Goal: Information Seeking & Learning: Learn about a topic

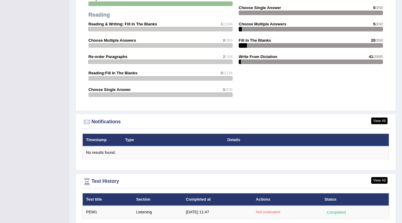
scroll to position [645, 0]
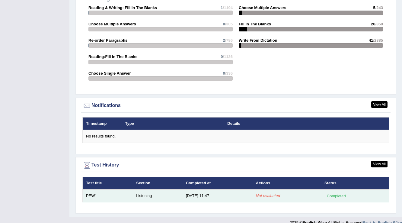
click at [95, 189] on td "PEW1" at bounding box center [108, 195] width 50 height 13
click at [188, 189] on td "9/10/25 11:47" at bounding box center [218, 195] width 70 height 13
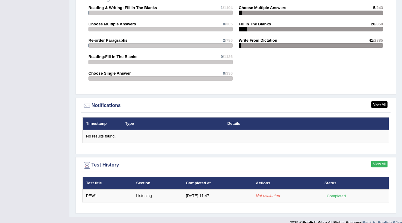
click at [381, 161] on link "View All" at bounding box center [380, 164] width 16 height 7
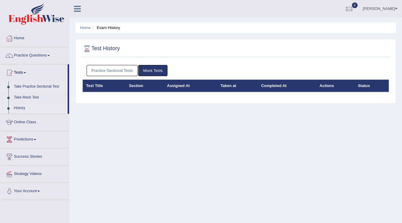
click at [50, 86] on link "Take Practice Sectional Test" at bounding box center [39, 86] width 56 height 11
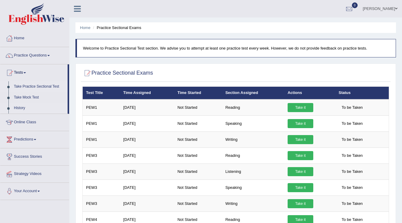
click at [16, 109] on link "History" at bounding box center [39, 108] width 56 height 11
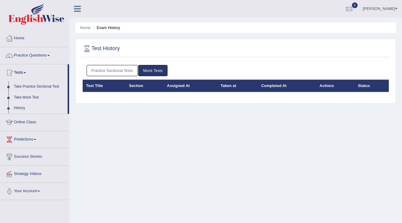
click at [24, 96] on link "Take Mock Test" at bounding box center [39, 97] width 56 height 11
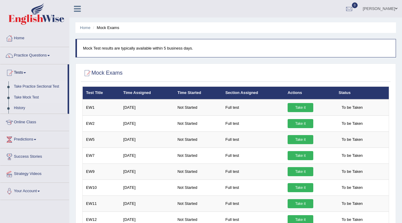
click at [42, 86] on link "Take Practice Sectional Test" at bounding box center [39, 86] width 56 height 11
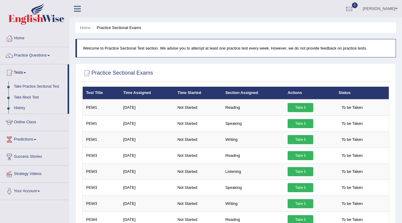
click at [33, 145] on link "Predictions" at bounding box center [34, 138] width 69 height 15
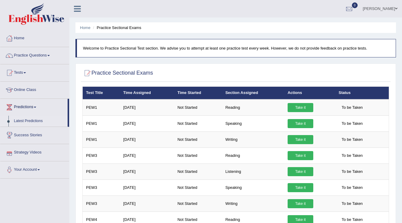
click at [36, 119] on link "Latest Predictions" at bounding box center [39, 121] width 56 height 11
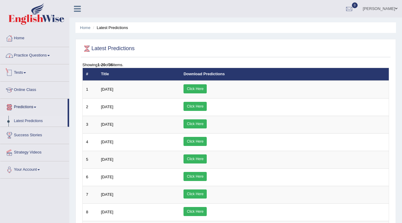
click at [33, 55] on link "Practice Questions" at bounding box center [34, 54] width 69 height 15
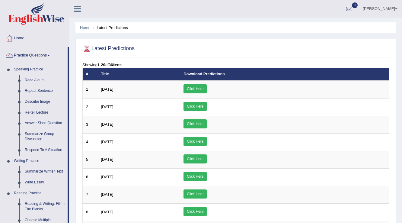
click at [41, 51] on link "Practice Questions" at bounding box center [33, 54] width 67 height 15
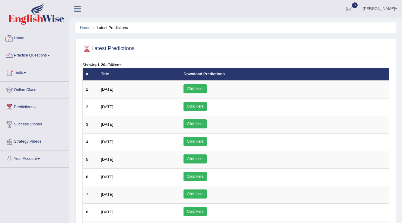
click at [21, 39] on link "Home" at bounding box center [34, 37] width 69 height 15
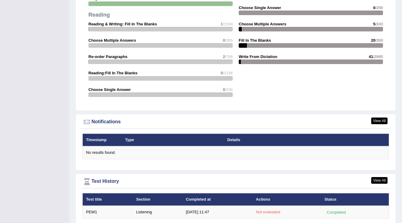
scroll to position [645, 0]
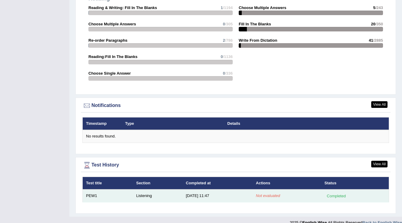
click at [135, 189] on td "Listening" at bounding box center [158, 195] width 50 height 13
click at [85, 189] on td "PEW1" at bounding box center [108, 195] width 50 height 13
click at [331, 193] on div "Completed" at bounding box center [337, 196] width 24 height 6
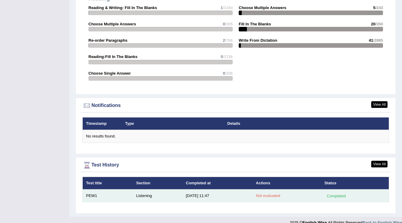
click at [331, 193] on div "Completed" at bounding box center [337, 196] width 24 height 6
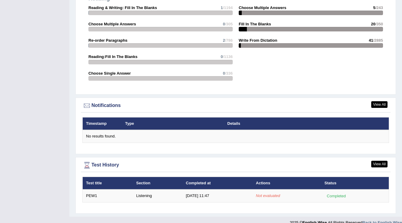
click at [98, 177] on th "Test title" at bounding box center [108, 183] width 50 height 13
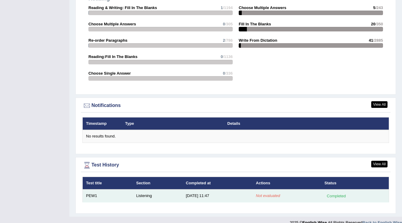
click at [93, 189] on td "PEW1" at bounding box center [108, 195] width 50 height 13
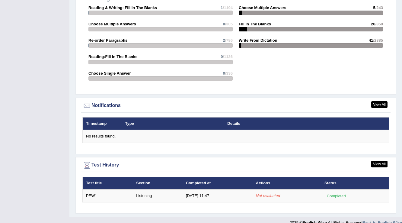
click at [146, 178] on th "Section" at bounding box center [158, 183] width 50 height 13
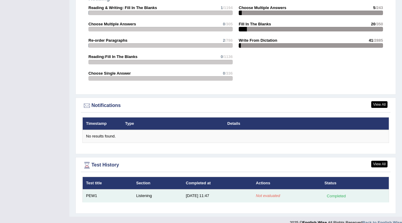
click at [145, 192] on td "Listening" at bounding box center [158, 195] width 50 height 13
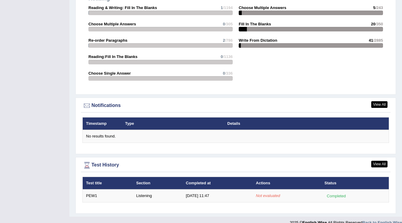
click at [194, 177] on th "Completed at" at bounding box center [218, 183] width 70 height 13
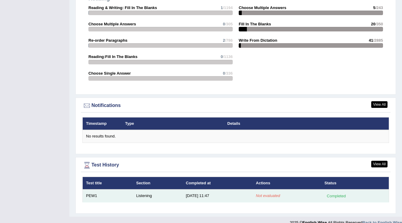
click at [195, 189] on td "9/10/25 11:47" at bounding box center [218, 195] width 70 height 13
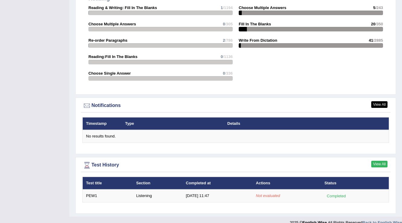
click at [381, 161] on link "View All" at bounding box center [380, 164] width 16 height 7
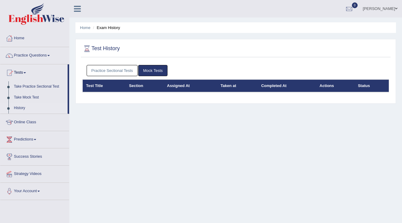
click at [93, 84] on th "Test Title" at bounding box center [104, 85] width 43 height 13
click at [145, 85] on th "Section" at bounding box center [145, 85] width 38 height 13
click at [314, 87] on th "Completed At" at bounding box center [287, 85] width 58 height 13
click at [39, 55] on link "Practice Questions" at bounding box center [34, 54] width 69 height 15
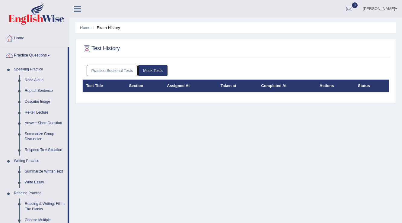
click at [39, 55] on link "Practice Questions" at bounding box center [33, 54] width 67 height 15
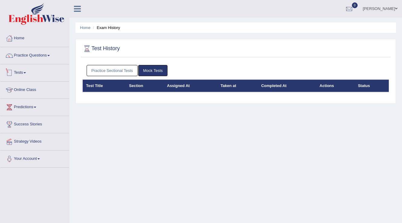
click at [26, 73] on span at bounding box center [25, 72] width 2 height 1
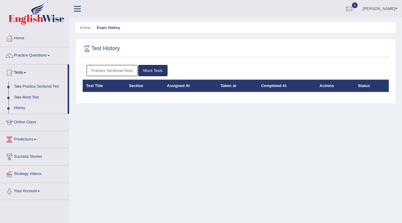
click at [159, 72] on link "Mock Tests" at bounding box center [152, 70] width 29 height 11
click at [119, 72] on link "Practice Sectional Tests" at bounding box center [112, 70] width 51 height 11
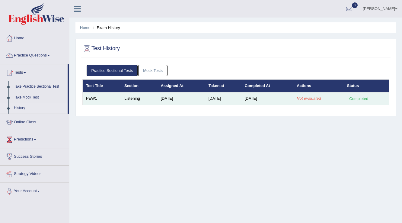
click at [128, 101] on td "Listening" at bounding box center [139, 98] width 36 height 13
click at [93, 97] on td "PEW1" at bounding box center [102, 98] width 38 height 13
click at [180, 97] on td "[DATE]" at bounding box center [181, 98] width 48 height 13
click at [365, 98] on div "Completed" at bounding box center [359, 98] width 24 height 6
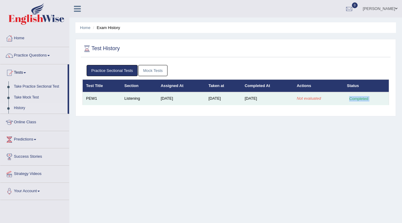
click at [365, 98] on div "Completed" at bounding box center [359, 98] width 24 height 6
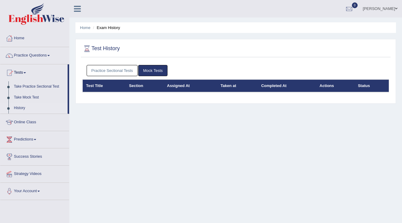
click at [159, 71] on link "Mock Tests" at bounding box center [152, 70] width 29 height 11
click at [116, 70] on link "Practice Sectional Tests" at bounding box center [112, 70] width 51 height 11
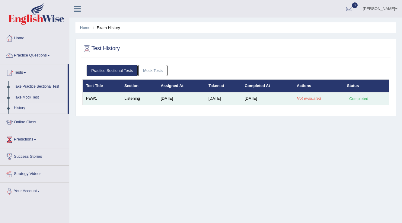
click at [122, 95] on td "Listening" at bounding box center [139, 98] width 36 height 13
click at [83, 94] on td "PEW1" at bounding box center [102, 98] width 38 height 13
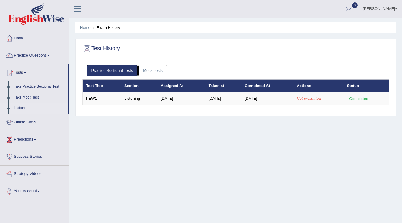
click at [95, 83] on th "Test Title" at bounding box center [102, 85] width 38 height 13
click at [124, 83] on th "Section" at bounding box center [139, 85] width 36 height 13
click at [178, 83] on th "Assigned At" at bounding box center [181, 85] width 48 height 13
click at [211, 82] on th "Taken at" at bounding box center [223, 85] width 36 height 13
click at [253, 83] on th "Completed At" at bounding box center [268, 85] width 52 height 13
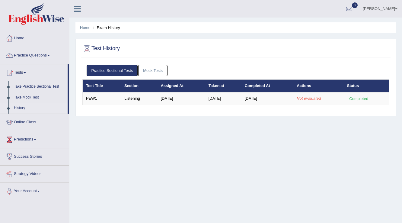
click at [313, 83] on th "Actions" at bounding box center [319, 85] width 50 height 13
click at [360, 83] on th "Status" at bounding box center [366, 85] width 45 height 13
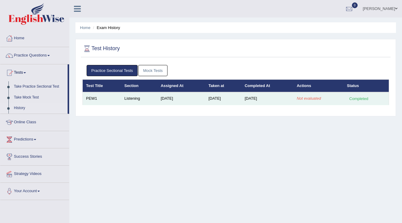
click at [305, 96] on em "Not evaluated" at bounding box center [309, 98] width 24 height 5
click at [358, 97] on div "Completed" at bounding box center [359, 98] width 24 height 6
click at [111, 97] on td "PEW1" at bounding box center [102, 98] width 38 height 13
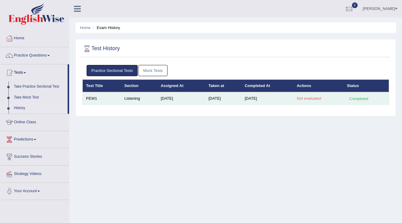
click at [89, 97] on td "PEW1" at bounding box center [102, 98] width 38 height 13
click at [108, 97] on td "PEW1" at bounding box center [102, 98] width 38 height 13
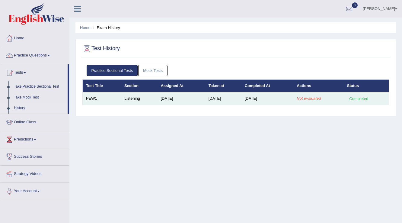
click at [146, 104] on div "Practice Sectional Tests Mock Tests Test Title Section Assigned At Taken at Com…" at bounding box center [236, 87] width 310 height 51
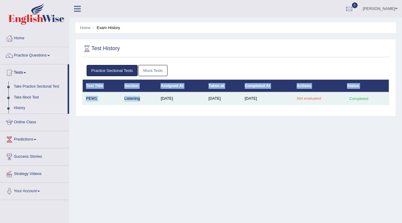
click at [146, 104] on td "Listening" at bounding box center [139, 98] width 36 height 13
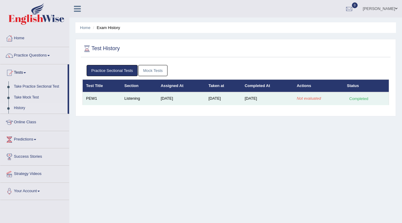
click at [172, 98] on td "[DATE]" at bounding box center [181, 98] width 48 height 13
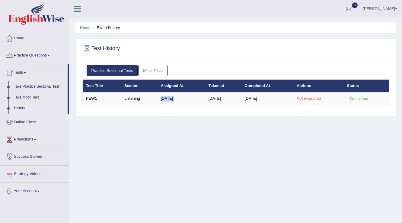
click at [31, 173] on link "Strategy Videos" at bounding box center [34, 173] width 69 height 15
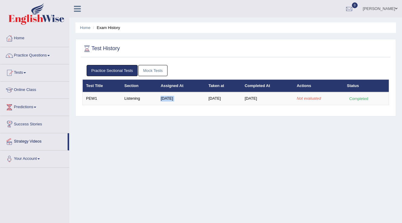
click at [32, 139] on link "Strategy Videos" at bounding box center [33, 140] width 67 height 15
click at [25, 142] on link "Strategy Videos" at bounding box center [34, 140] width 69 height 15
click at [25, 142] on link "Strategy Videos" at bounding box center [33, 140] width 67 height 15
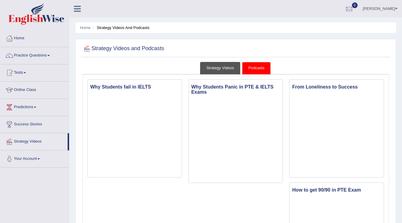
click at [228, 63] on link "Strategy Videos" at bounding box center [220, 68] width 40 height 12
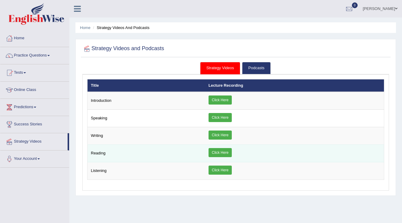
click at [227, 155] on link "Click Here" at bounding box center [220, 152] width 23 height 9
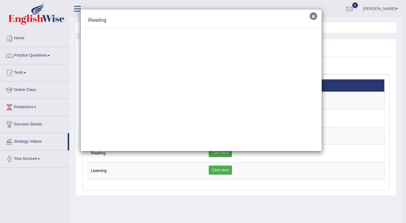
click at [313, 18] on button "×" at bounding box center [314, 16] width 8 height 8
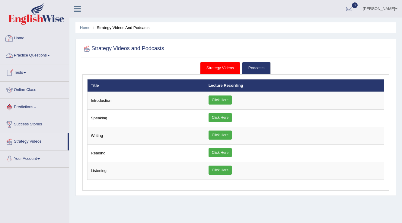
click at [34, 59] on link "Practice Questions" at bounding box center [34, 54] width 69 height 15
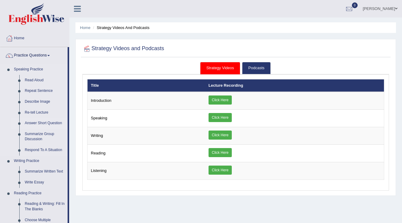
scroll to position [72, 0]
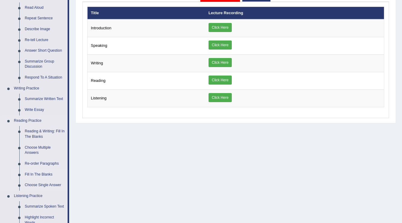
click at [31, 174] on link "Fill In The Blanks" at bounding box center [45, 174] width 46 height 11
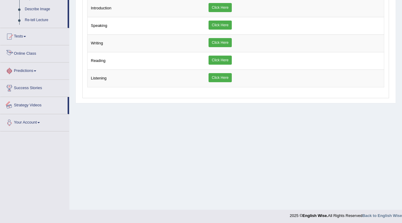
scroll to position [94, 0]
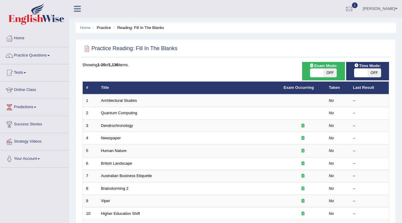
click at [327, 70] on span "OFF" at bounding box center [330, 73] width 13 height 8
checkbox input "true"
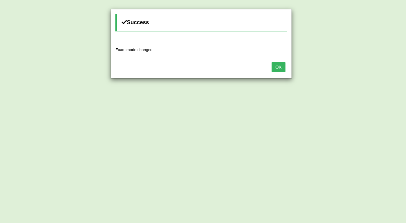
click at [277, 63] on button "OK" at bounding box center [279, 67] width 14 height 10
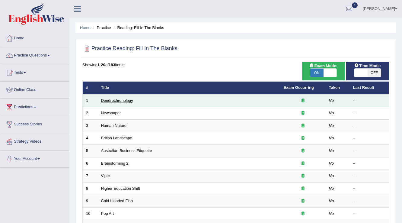
click at [107, 99] on link "Dendrochronology" at bounding box center [117, 100] width 32 height 5
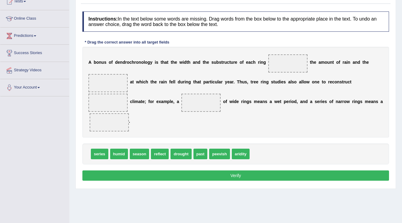
scroll to position [70, 0]
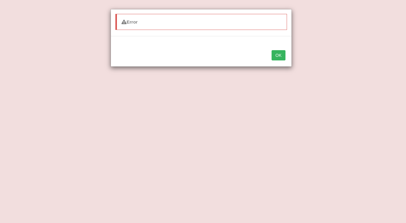
click at [280, 53] on button "OK" at bounding box center [279, 55] width 14 height 10
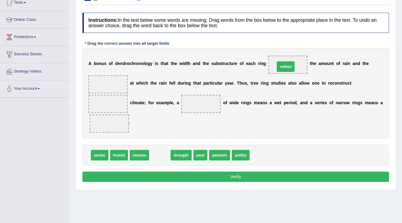
drag, startPoint x: 157, startPoint y: 156, endPoint x: 283, endPoint y: 68, distance: 153.9
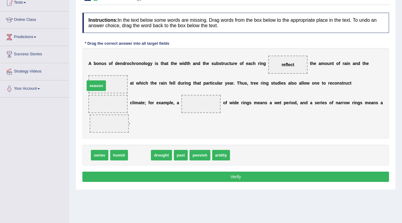
drag, startPoint x: 144, startPoint y: 154, endPoint x: 101, endPoint y: 84, distance: 81.8
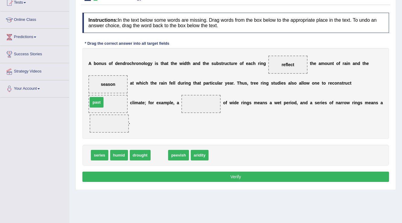
drag, startPoint x: 156, startPoint y: 156, endPoint x: 93, endPoint y: 103, distance: 82.1
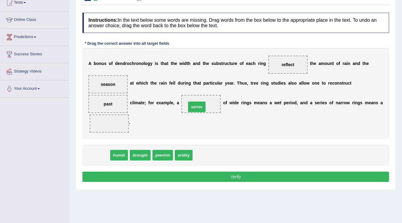
drag, startPoint x: 105, startPoint y: 156, endPoint x: 202, endPoint y: 108, distance: 108.6
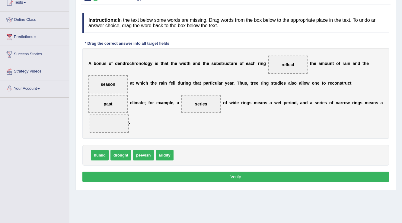
click at [219, 172] on button "Verify" at bounding box center [235, 177] width 307 height 10
drag, startPoint x: 121, startPoint y: 158, endPoint x: 108, endPoint y: 127, distance: 32.5
click at [126, 174] on button "Verify" at bounding box center [235, 177] width 307 height 10
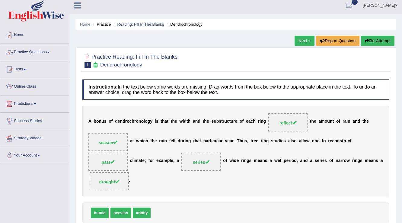
scroll to position [0, 0]
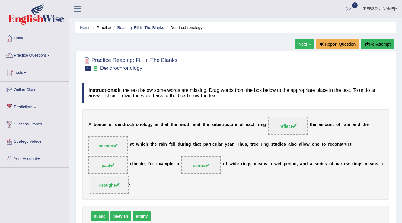
click at [310, 47] on link "Next »" at bounding box center [305, 44] width 20 height 10
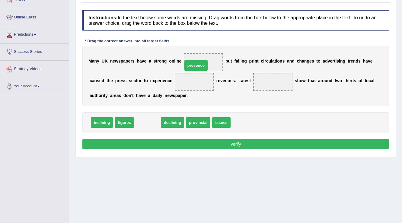
drag, startPoint x: 150, startPoint y: 126, endPoint x: 199, endPoint y: 69, distance: 75.0
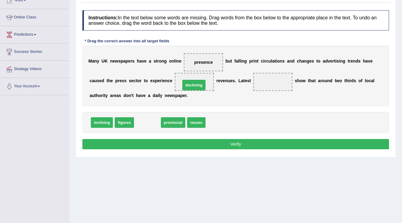
drag, startPoint x: 155, startPoint y: 121, endPoint x: 201, endPoint y: 84, distance: 59.7
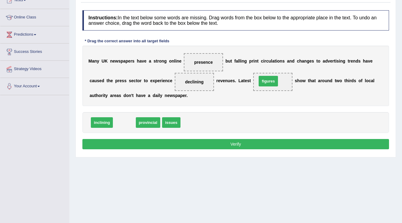
drag, startPoint x: 124, startPoint y: 123, endPoint x: 268, endPoint y: 82, distance: 149.9
click at [256, 141] on button "Verify" at bounding box center [235, 144] width 307 height 10
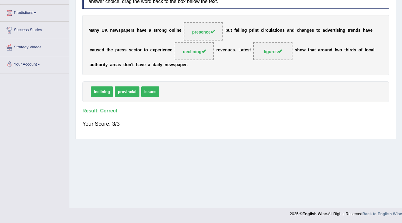
scroll to position [22, 0]
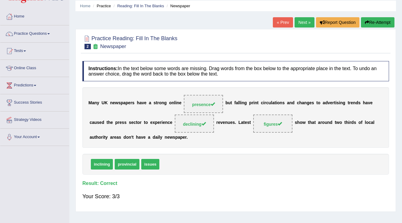
click at [304, 22] on link "Next »" at bounding box center [305, 22] width 20 height 10
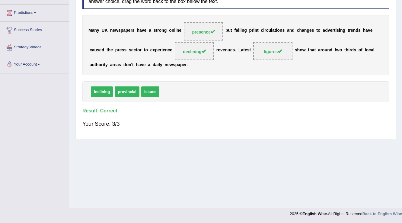
scroll to position [0, 0]
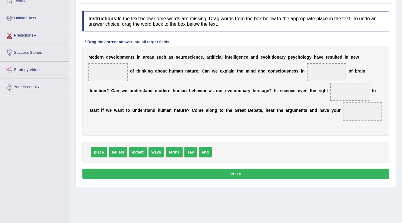
scroll to position [72, 0]
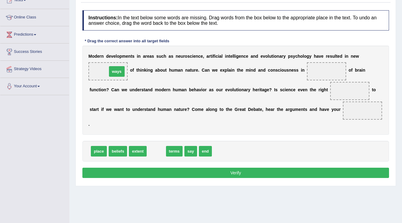
drag, startPoint x: 159, startPoint y: 149, endPoint x: 120, endPoint y: 69, distance: 89.0
drag, startPoint x: 158, startPoint y: 151, endPoint x: 332, endPoint y: 67, distance: 193.2
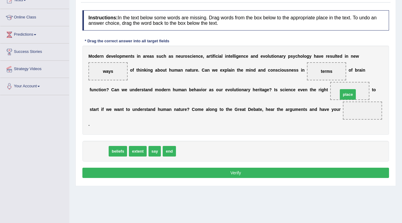
drag, startPoint x: 95, startPoint y: 149, endPoint x: 344, endPoint y: 92, distance: 255.6
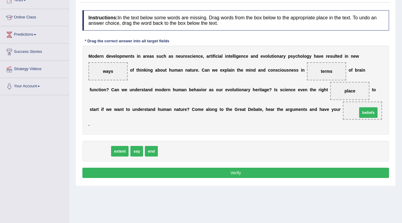
drag, startPoint x: 100, startPoint y: 150, endPoint x: 369, endPoint y: 111, distance: 271.3
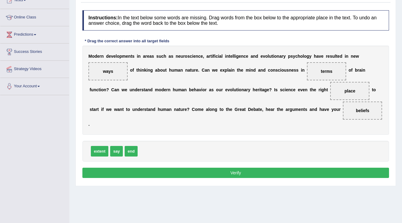
click at [225, 169] on button "Verify" at bounding box center [235, 173] width 307 height 10
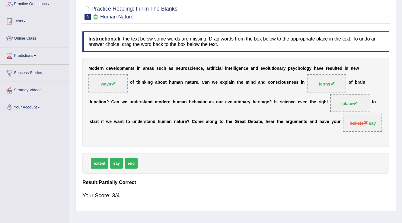
scroll to position [0, 0]
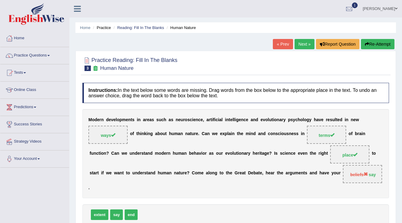
click at [302, 43] on link "Next »" at bounding box center [305, 44] width 20 height 10
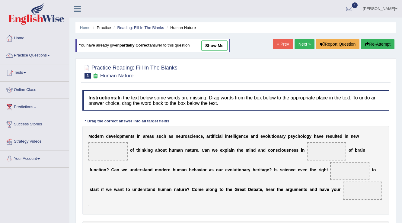
click at [300, 44] on link "Next »" at bounding box center [305, 44] width 20 height 10
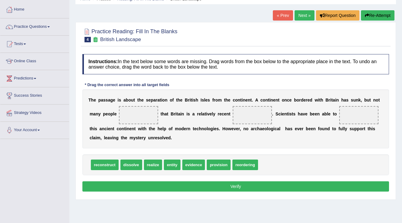
scroll to position [48, 0]
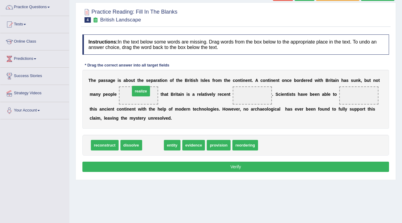
drag, startPoint x: 155, startPoint y: 145, endPoint x: 143, endPoint y: 91, distance: 55.4
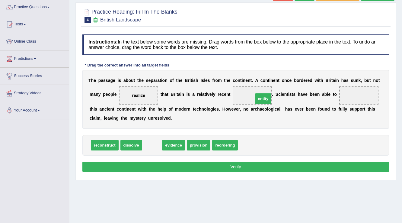
drag, startPoint x: 152, startPoint y: 142, endPoint x: 263, endPoint y: 95, distance: 120.5
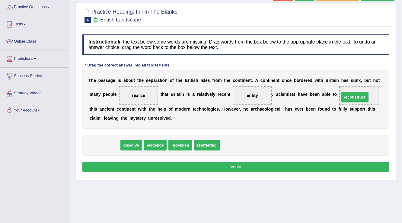
drag, startPoint x: 105, startPoint y: 145, endPoint x: 355, endPoint y: 97, distance: 254.7
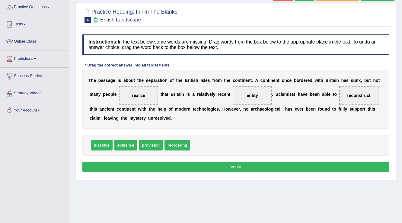
click at [149, 168] on button "Verify" at bounding box center [235, 167] width 307 height 10
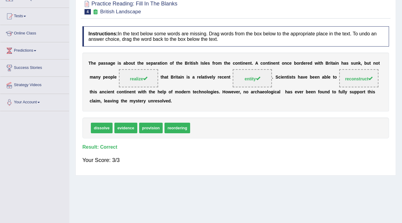
scroll to position [0, 0]
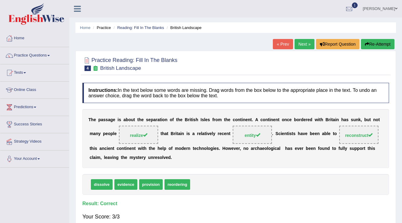
click at [303, 46] on link "Next »" at bounding box center [305, 44] width 20 height 10
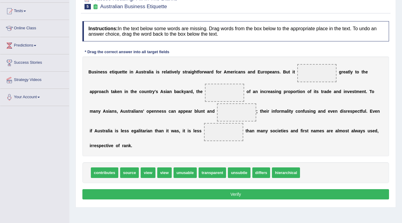
scroll to position [70, 0]
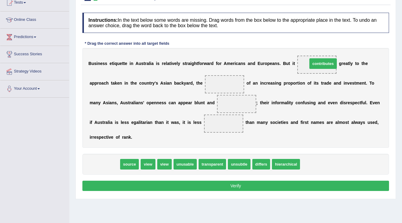
drag, startPoint x: 106, startPoint y: 162, endPoint x: 324, endPoint y: 62, distance: 240.7
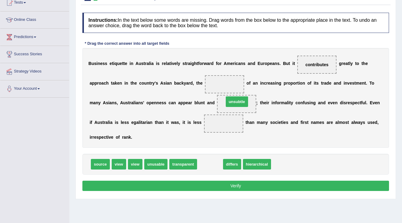
drag, startPoint x: 205, startPoint y: 162, endPoint x: 232, endPoint y: 100, distance: 68.1
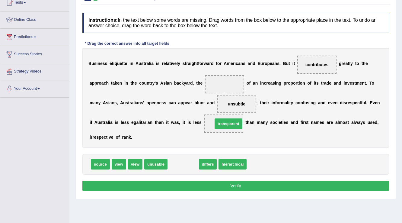
drag, startPoint x: 183, startPoint y: 162, endPoint x: 228, endPoint y: 122, distance: 60.8
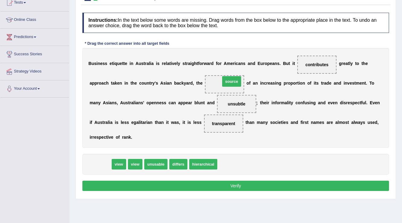
drag, startPoint x: 101, startPoint y: 161, endPoint x: 233, endPoint y: 79, distance: 155.3
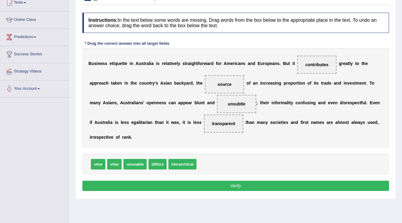
click at [192, 184] on button "Verify" at bounding box center [235, 186] width 307 height 10
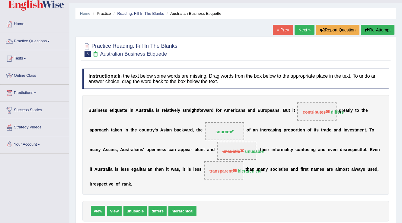
scroll to position [0, 0]
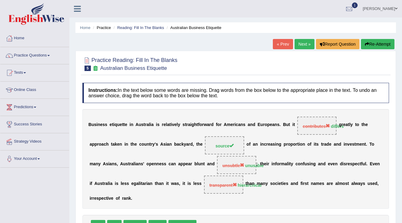
click at [304, 45] on link "Next »" at bounding box center [305, 44] width 20 height 10
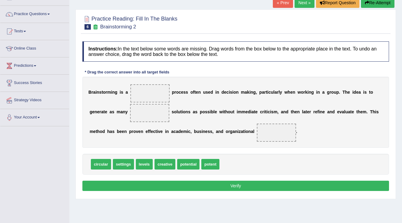
scroll to position [48, 0]
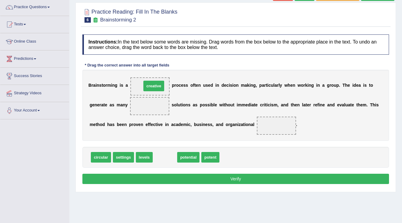
drag, startPoint x: 164, startPoint y: 157, endPoint x: 153, endPoint y: 85, distance: 72.2
drag, startPoint x: 168, startPoint y: 156, endPoint x: 148, endPoint y: 104, distance: 56.3
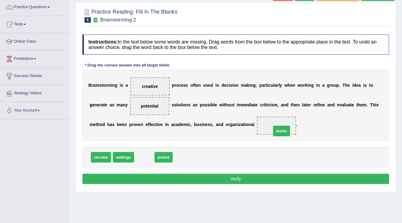
drag, startPoint x: 143, startPoint y: 155, endPoint x: 280, endPoint y: 128, distance: 139.9
click at [192, 177] on button "Verify" at bounding box center [235, 179] width 307 height 10
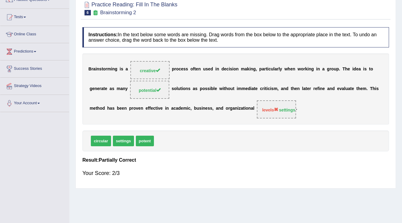
scroll to position [0, 0]
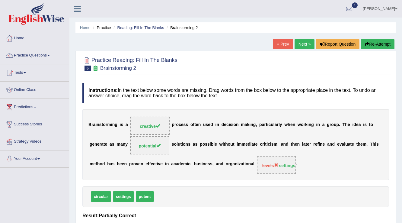
click at [305, 44] on link "Next »" at bounding box center [305, 44] width 20 height 10
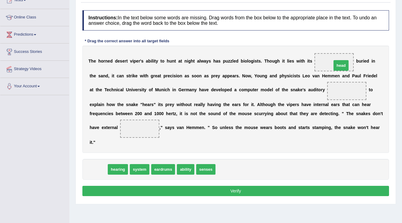
drag, startPoint x: 100, startPoint y: 168, endPoint x: 340, endPoint y: 64, distance: 261.6
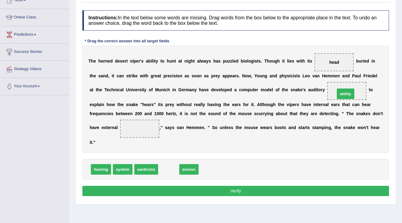
drag, startPoint x: 166, startPoint y: 169, endPoint x: 343, endPoint y: 93, distance: 192.4
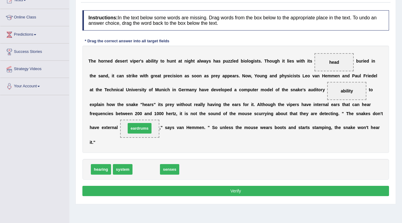
drag, startPoint x: 143, startPoint y: 167, endPoint x: 136, endPoint y: 126, distance: 41.6
click at [227, 186] on button "Verify" at bounding box center [235, 191] width 307 height 10
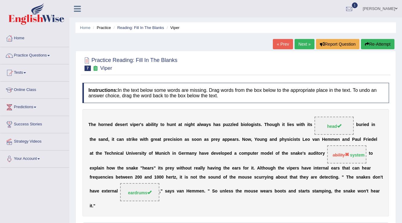
click at [301, 47] on link "Next »" at bounding box center [305, 44] width 20 height 10
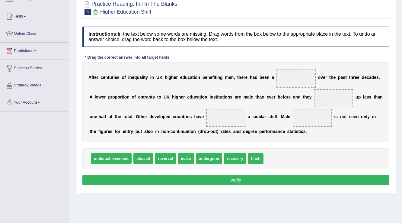
scroll to position [48, 0]
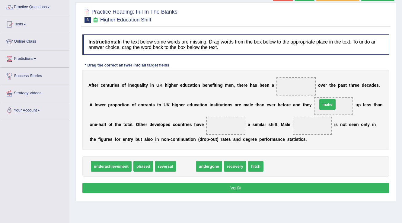
drag, startPoint x: 184, startPoint y: 165, endPoint x: 326, endPoint y: 103, distance: 155.1
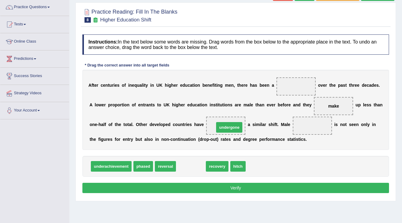
drag, startPoint x: 192, startPoint y: 164, endPoint x: 230, endPoint y: 125, distance: 54.7
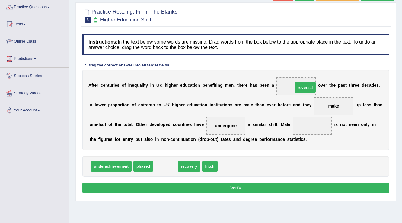
drag, startPoint x: 162, startPoint y: 166, endPoint x: 302, endPoint y: 87, distance: 160.5
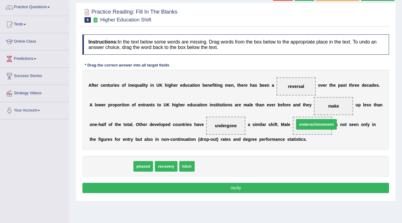
drag, startPoint x: 112, startPoint y: 164, endPoint x: 315, endPoint y: 121, distance: 207.4
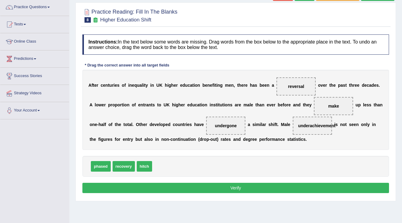
click at [224, 189] on button "Verify" at bounding box center [235, 188] width 307 height 10
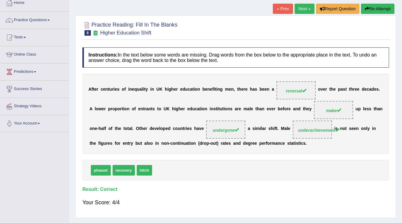
scroll to position [0, 0]
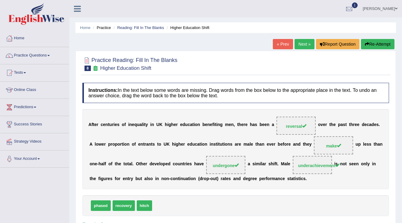
click at [307, 42] on link "Next »" at bounding box center [305, 44] width 20 height 10
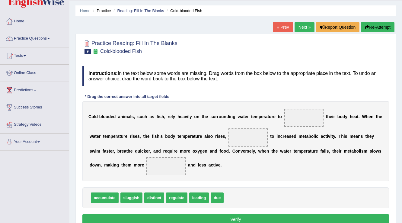
scroll to position [48, 0]
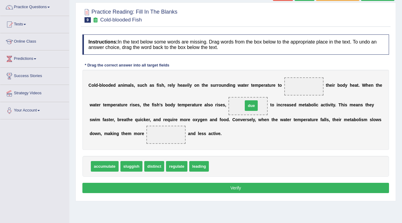
drag, startPoint x: 216, startPoint y: 165, endPoint x: 251, endPoint y: 104, distance: 69.8
drag, startPoint x: 154, startPoint y: 166, endPoint x: 161, endPoint y: 136, distance: 30.3
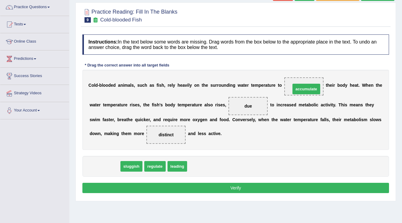
drag, startPoint x: 110, startPoint y: 166, endPoint x: 312, endPoint y: 88, distance: 216.1
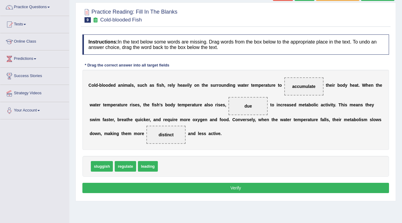
click at [224, 190] on button "Verify" at bounding box center [235, 188] width 307 height 10
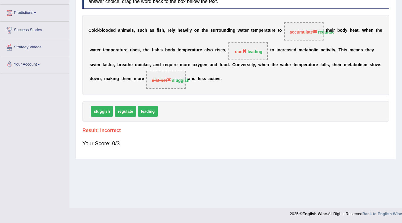
scroll to position [0, 0]
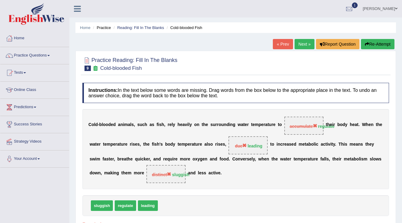
click at [302, 42] on link "Next »" at bounding box center [305, 44] width 20 height 10
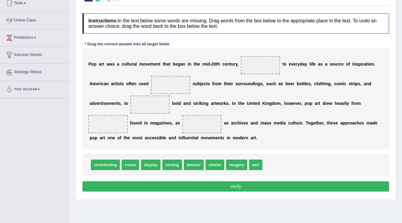
scroll to position [72, 0]
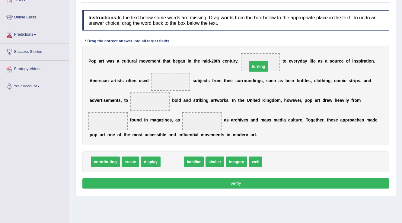
drag, startPoint x: 173, startPoint y: 160, endPoint x: 260, endPoint y: 65, distance: 128.7
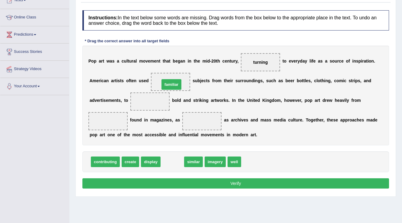
drag, startPoint x: 169, startPoint y: 161, endPoint x: 168, endPoint y: 84, distance: 77.3
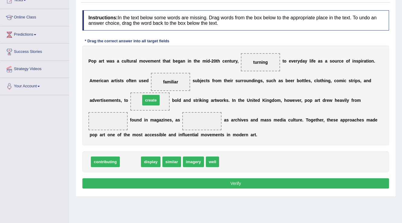
drag, startPoint x: 127, startPoint y: 159, endPoint x: 147, endPoint y: 98, distance: 64.9
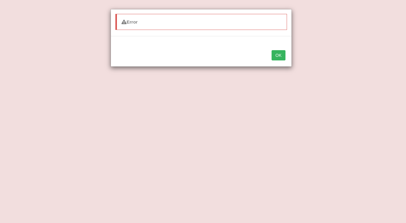
click at [281, 55] on button "OK" at bounding box center [279, 55] width 14 height 10
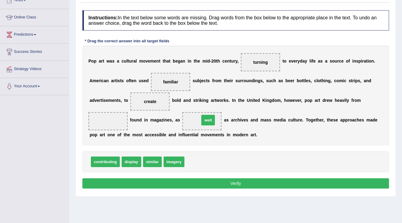
drag, startPoint x: 194, startPoint y: 161, endPoint x: 209, endPoint y: 119, distance: 44.3
drag, startPoint x: 180, startPoint y: 160, endPoint x: 117, endPoint y: 123, distance: 72.6
click at [196, 182] on button "Verify" at bounding box center [235, 183] width 307 height 10
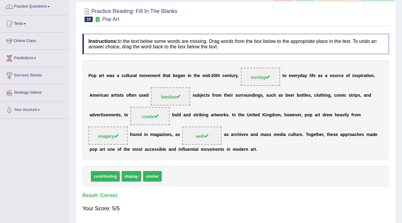
scroll to position [0, 0]
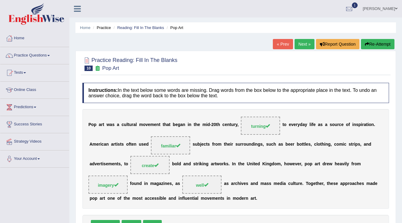
click at [304, 43] on link "Next »" at bounding box center [305, 44] width 20 height 10
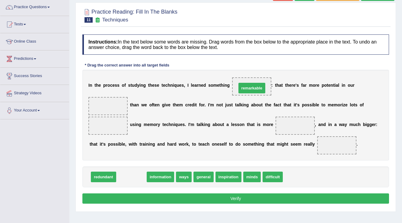
drag, startPoint x: 130, startPoint y: 174, endPoint x: 251, endPoint y: 85, distance: 149.7
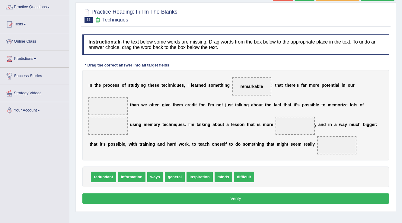
scroll to position [72, 0]
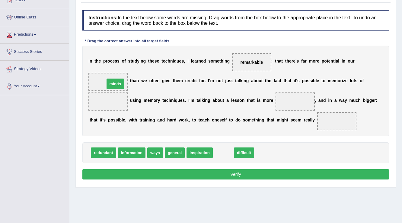
drag, startPoint x: 224, startPoint y: 152, endPoint x: 115, endPoint y: 83, distance: 128.2
drag, startPoint x: 226, startPoint y: 149, endPoint x: 342, endPoint y: 120, distance: 119.6
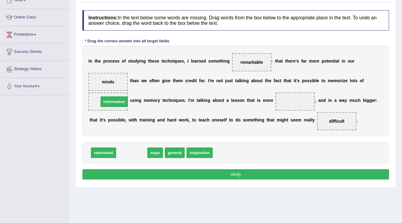
drag, startPoint x: 134, startPoint y: 153, endPoint x: 117, endPoint y: 101, distance: 54.0
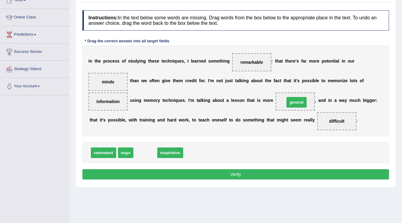
drag, startPoint x: 150, startPoint y: 151, endPoint x: 301, endPoint y: 101, distance: 159.5
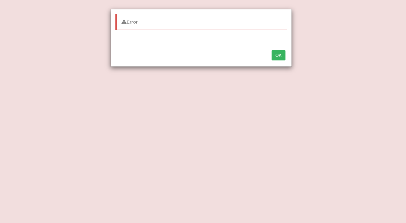
click at [280, 51] on button "OK" at bounding box center [279, 55] width 14 height 10
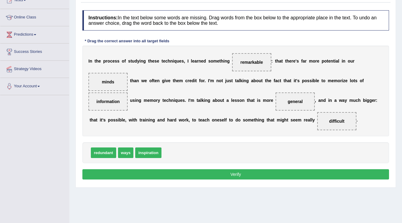
click at [233, 172] on button "Verify" at bounding box center [235, 174] width 307 height 10
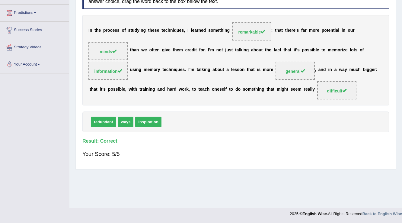
scroll to position [0, 0]
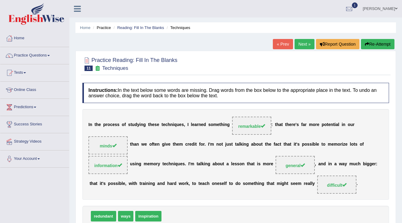
click at [24, 70] on link "Tests" at bounding box center [34, 71] width 69 height 15
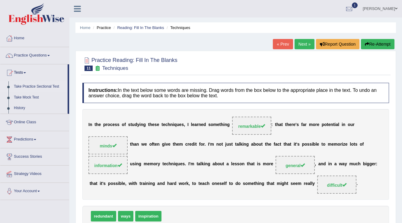
click at [36, 88] on link "Take Practice Sectional Test" at bounding box center [39, 86] width 56 height 11
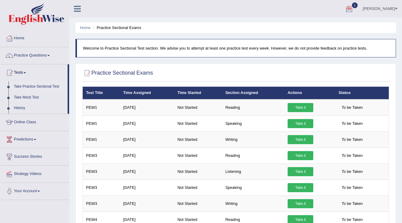
click at [354, 9] on div at bounding box center [349, 9] width 9 height 9
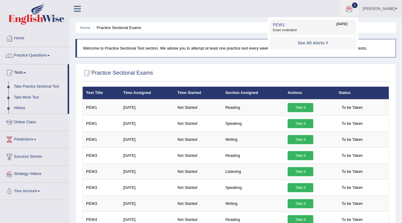
click at [317, 29] on span "Exam evaluated" at bounding box center [313, 30] width 80 height 5
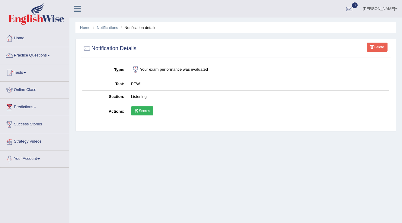
click at [149, 110] on link "Scores" at bounding box center [142, 110] width 22 height 9
click at [30, 52] on link "Practice Questions" at bounding box center [34, 54] width 69 height 15
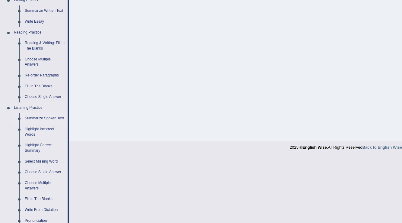
scroll to position [145, 0]
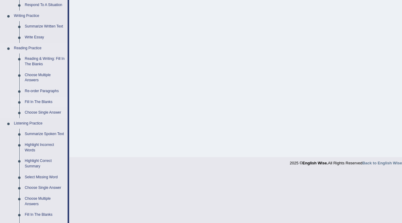
click at [43, 100] on link "Fill In The Blanks" at bounding box center [45, 102] width 46 height 11
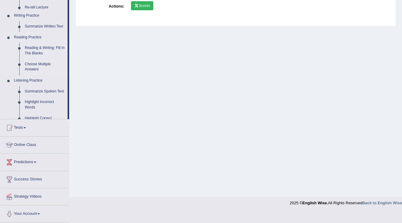
scroll to position [94, 0]
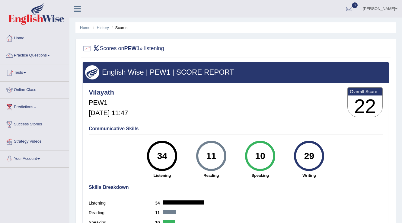
click at [133, 48] on b "PEW1" at bounding box center [131, 48] width 15 height 6
click at [164, 46] on h2 "Scores on PEW1 » listening" at bounding box center [123, 48] width 82 height 9
click at [88, 47] on div at bounding box center [86, 48] width 9 height 9
click at [200, 73] on h3 "English Wise | PEW1 | SCORE REPORT" at bounding box center [235, 72] width 301 height 8
click at [28, 72] on link "Tests" at bounding box center [34, 71] width 69 height 15
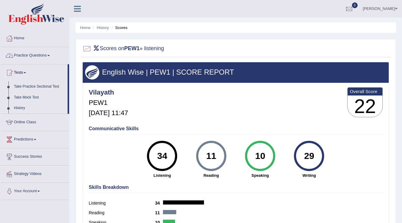
click at [37, 53] on link "Practice Questions" at bounding box center [34, 54] width 69 height 15
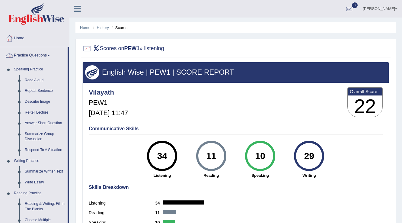
click at [37, 53] on link "Practice Questions" at bounding box center [33, 54] width 67 height 15
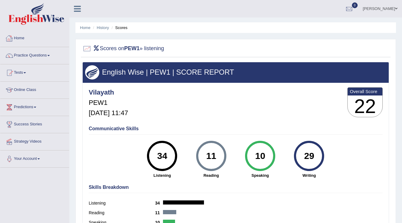
click at [18, 40] on link "Home" at bounding box center [34, 37] width 69 height 15
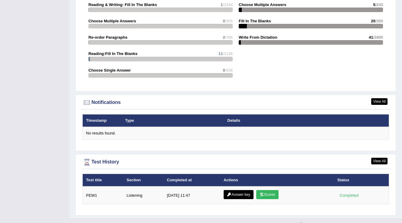
scroll to position [649, 0]
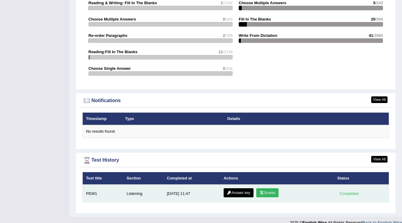
click at [244, 188] on link "Answer key" at bounding box center [239, 192] width 30 height 9
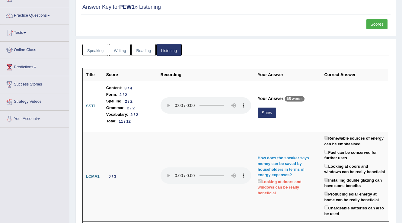
scroll to position [19, 0]
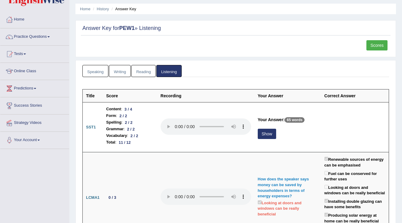
drag, startPoint x: 382, startPoint y: 45, endPoint x: 378, endPoint y: 44, distance: 4.0
click at [381, 45] on link "Scores" at bounding box center [377, 45] width 21 height 10
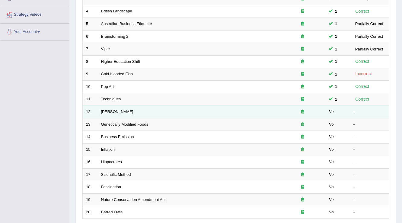
scroll to position [145, 0]
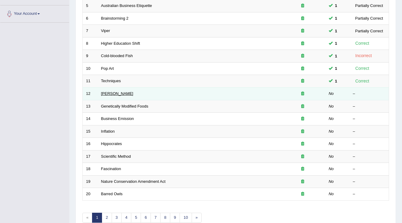
click at [111, 93] on link "[PERSON_NAME]" at bounding box center [117, 93] width 32 height 5
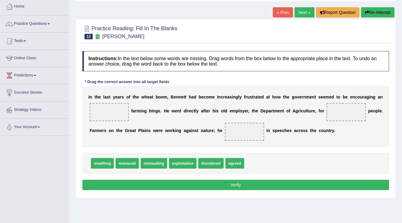
scroll to position [48, 0]
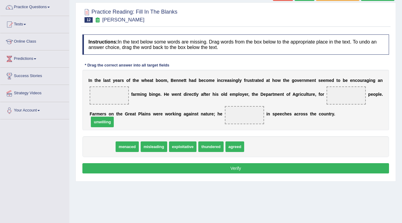
drag, startPoint x: 101, startPoint y: 148, endPoint x: 101, endPoint y: 108, distance: 39.6
click at [101, 117] on span "unwilling" at bounding box center [102, 122] width 23 height 11
drag, startPoint x: 102, startPoint y: 105, endPoint x: 105, endPoint y: 96, distance: 9.2
click at [105, 96] on div "I n t h e l a s t y e a r s o f t h e w h e a t b o o m , B [PERSON_NAME] h a d…" at bounding box center [235, 100] width 307 height 60
drag, startPoint x: 100, startPoint y: 145, endPoint x: 98, endPoint y: 97, distance: 47.8
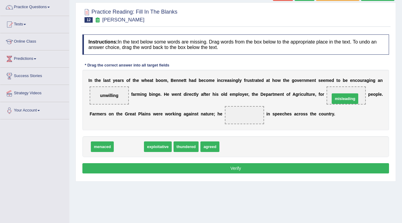
drag, startPoint x: 126, startPoint y: 144, endPoint x: 342, endPoint y: 96, distance: 221.5
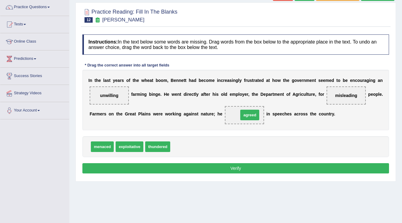
drag, startPoint x: 186, startPoint y: 146, endPoint x: 255, endPoint y: 115, distance: 75.1
drag, startPoint x: 161, startPoint y: 145, endPoint x: 252, endPoint y: 114, distance: 96.2
click at [137, 169] on button "Verify" at bounding box center [235, 168] width 307 height 10
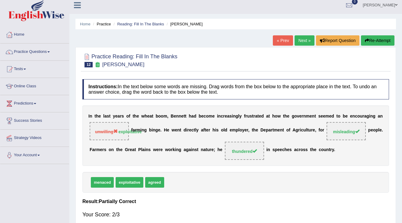
scroll to position [0, 0]
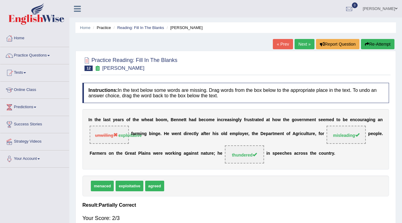
click at [296, 44] on link "Next »" at bounding box center [305, 44] width 20 height 10
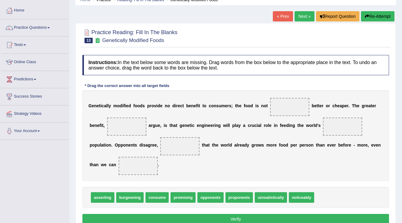
scroll to position [72, 0]
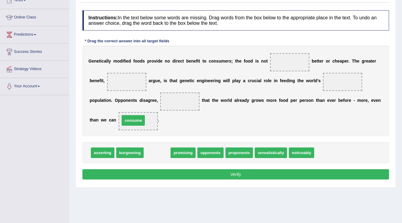
drag, startPoint x: 161, startPoint y: 152, endPoint x: 137, endPoint y: 119, distance: 40.2
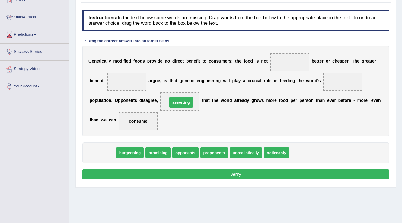
drag, startPoint x: 100, startPoint y: 151, endPoint x: 179, endPoint y: 101, distance: 93.3
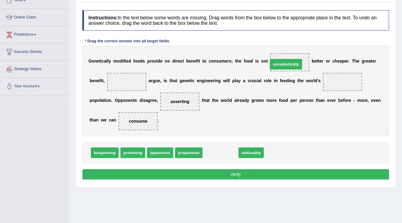
drag, startPoint x: 222, startPoint y: 152, endPoint x: 288, endPoint y: 63, distance: 110.1
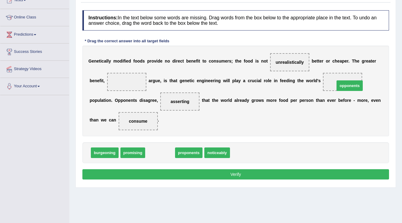
drag, startPoint x: 158, startPoint y: 153, endPoint x: 348, endPoint y: 86, distance: 201.2
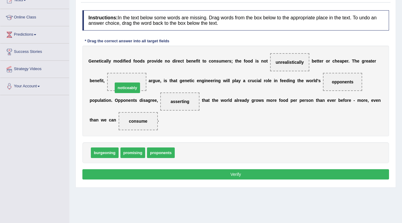
drag, startPoint x: 197, startPoint y: 152, endPoint x: 135, endPoint y: 87, distance: 89.7
click at [262, 172] on button "Verify" at bounding box center [235, 174] width 307 height 10
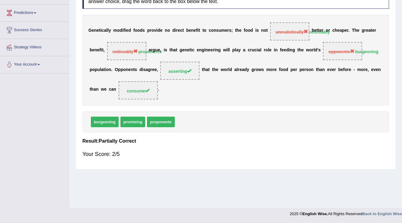
scroll to position [0, 0]
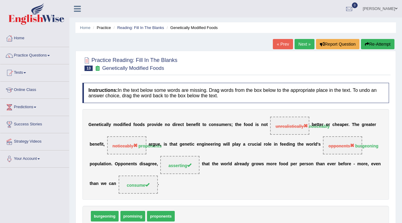
click at [305, 43] on link "Next »" at bounding box center [305, 44] width 20 height 10
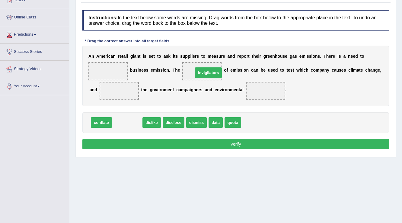
drag, startPoint x: 131, startPoint y: 121, endPoint x: 213, endPoint y: 71, distance: 95.3
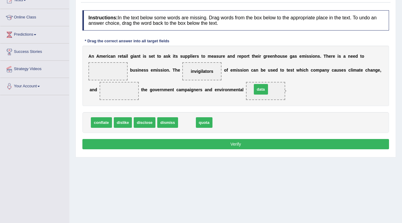
drag, startPoint x: 187, startPoint y: 122, endPoint x: 261, endPoint y: 88, distance: 81.1
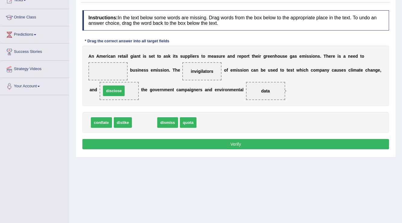
drag, startPoint x: 142, startPoint y: 123, endPoint x: 111, endPoint y: 91, distance: 44.2
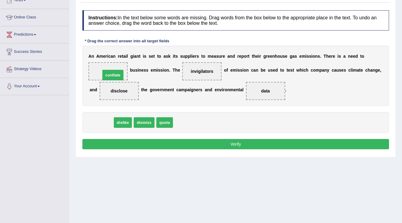
drag, startPoint x: 101, startPoint y: 123, endPoint x: 112, endPoint y: 76, distance: 48.8
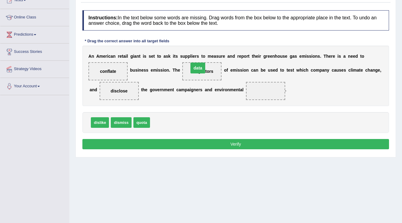
drag, startPoint x: 263, startPoint y: 90, endPoint x: 196, endPoint y: 67, distance: 71.4
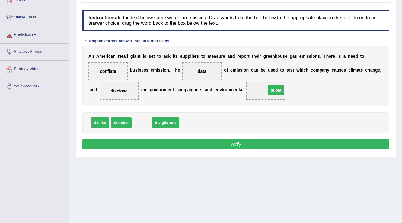
drag, startPoint x: 140, startPoint y: 121, endPoint x: 274, endPoint y: 88, distance: 138.2
drag, startPoint x: 150, startPoint y: 120, endPoint x: 271, endPoint y: 91, distance: 124.8
click at [262, 145] on button "Verify" at bounding box center [235, 144] width 307 height 10
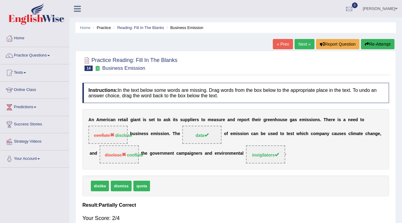
click at [304, 43] on link "Next »" at bounding box center [305, 44] width 20 height 10
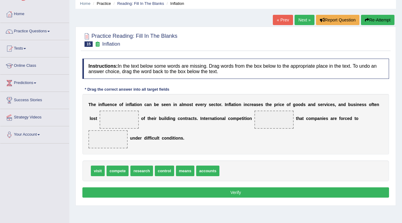
scroll to position [24, 0]
drag, startPoint x: 167, startPoint y: 169, endPoint x: 118, endPoint y: 120, distance: 69.6
drag, startPoint x: 166, startPoint y: 169, endPoint x: 272, endPoint y: 114, distance: 119.0
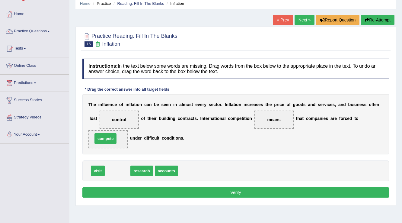
drag, startPoint x: 117, startPoint y: 170, endPoint x: 105, endPoint y: 138, distance: 34.5
click at [190, 188] on button "Verify" at bounding box center [235, 192] width 307 height 10
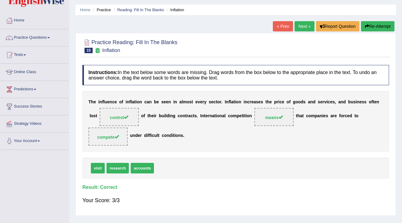
scroll to position [0, 0]
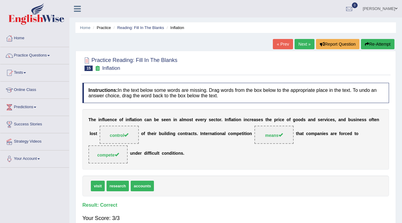
click at [301, 42] on link "Next »" at bounding box center [305, 44] width 20 height 10
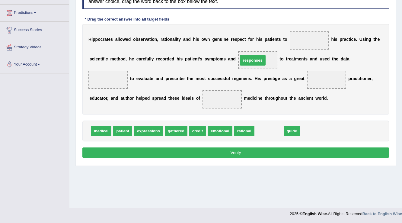
drag, startPoint x: 261, startPoint y: 130, endPoint x: 245, endPoint y: 60, distance: 72.5
drag, startPoint x: 258, startPoint y: 56, endPoint x: 121, endPoint y: 69, distance: 137.7
click at [117, 70] on div "H i p p o c r a t e s a l l o w e d o b s e r v a t i o n , r a t i o n a l i t…" at bounding box center [235, 69] width 307 height 91
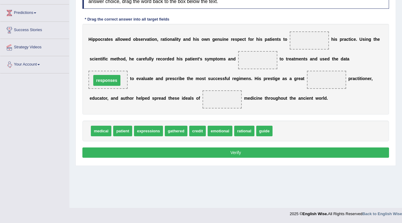
drag, startPoint x: 257, startPoint y: 58, endPoint x: 106, endPoint y: 78, distance: 152.4
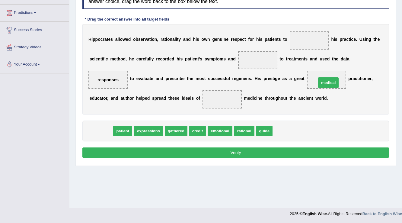
drag, startPoint x: 96, startPoint y: 128, endPoint x: 323, endPoint y: 80, distance: 232.5
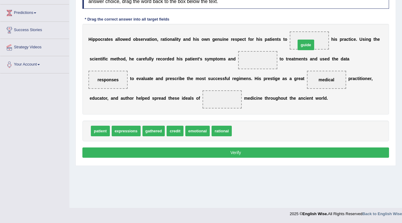
drag, startPoint x: 245, startPoint y: 131, endPoint x: 309, endPoint y: 45, distance: 107.3
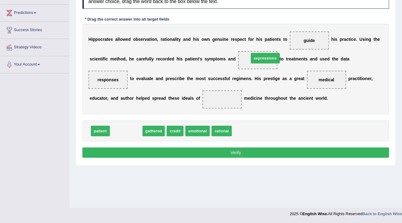
drag, startPoint x: 124, startPoint y: 130, endPoint x: 264, endPoint y: 58, distance: 157.1
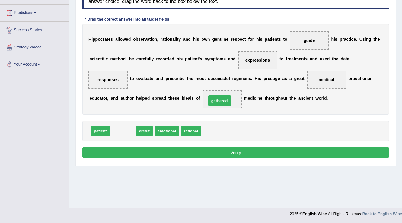
drag, startPoint x: 127, startPoint y: 130, endPoint x: 224, endPoint y: 100, distance: 101.3
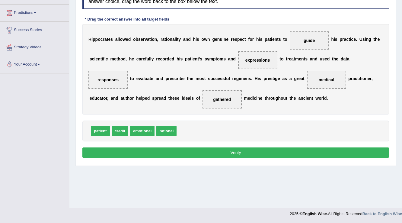
click at [246, 151] on button "Verify" at bounding box center [235, 152] width 307 height 10
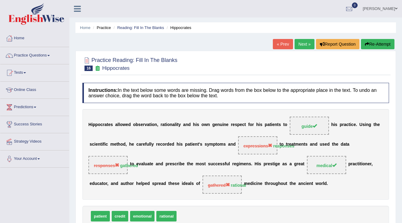
click at [307, 42] on link "Next »" at bounding box center [305, 44] width 20 height 10
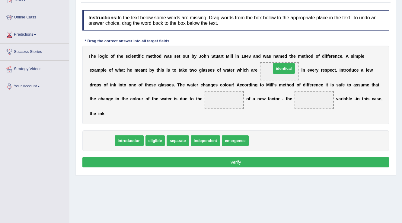
drag, startPoint x: 105, startPoint y: 139, endPoint x: 287, endPoint y: 66, distance: 195.9
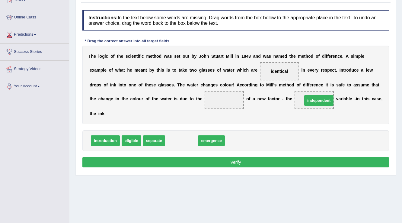
drag, startPoint x: 181, startPoint y: 141, endPoint x: 319, endPoint y: 101, distance: 143.2
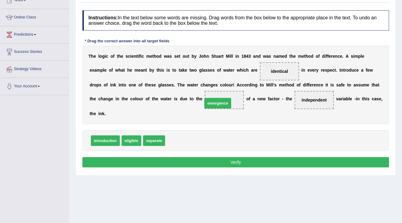
drag, startPoint x: 178, startPoint y: 139, endPoint x: 215, endPoint y: 101, distance: 53.0
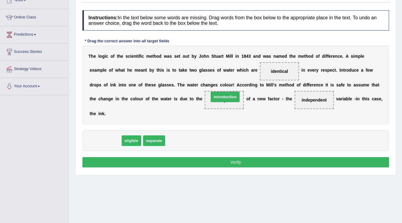
drag, startPoint x: 98, startPoint y: 140, endPoint x: 218, endPoint y: 96, distance: 127.7
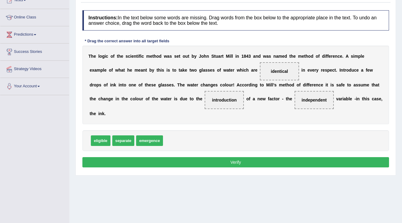
click at [237, 164] on button "Verify" at bounding box center [235, 162] width 307 height 10
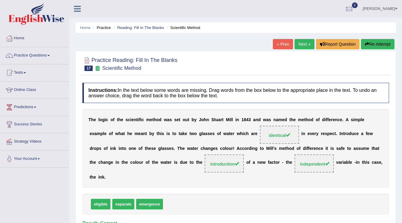
click at [303, 40] on link "Next »" at bounding box center [305, 44] width 20 height 10
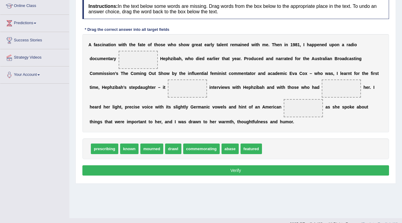
scroll to position [94, 0]
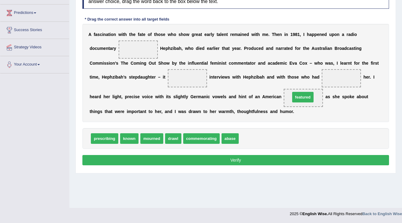
drag, startPoint x: 254, startPoint y: 137, endPoint x: 305, endPoint y: 95, distance: 66.2
drag, startPoint x: 132, startPoint y: 136, endPoint x: 142, endPoint y: 45, distance: 91.8
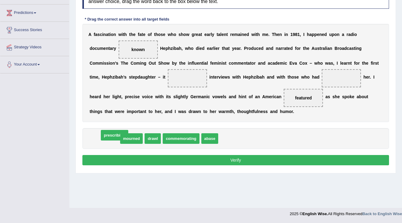
drag, startPoint x: 111, startPoint y: 136, endPoint x: 121, endPoint y: 133, distance: 10.5
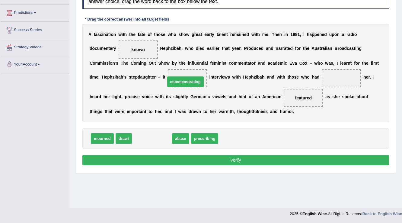
drag, startPoint x: 155, startPoint y: 139, endPoint x: 188, endPoint y: 82, distance: 65.9
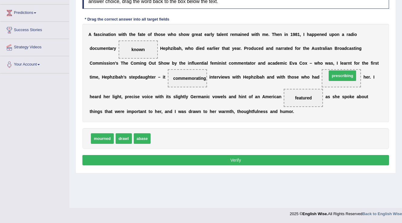
drag, startPoint x: 164, startPoint y: 137, endPoint x: 337, endPoint y: 75, distance: 184.6
drag, startPoint x: 195, startPoint y: 79, endPoint x: 355, endPoint y: 78, distance: 160.1
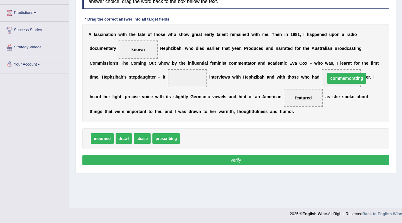
click at [350, 79] on span "commemorating" at bounding box center [346, 78] width 39 height 11
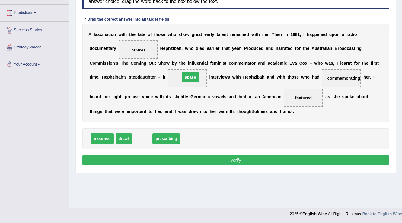
drag, startPoint x: 139, startPoint y: 137, endPoint x: 187, endPoint y: 77, distance: 77.2
click at [201, 165] on div "Instructions: In the text below some words are missing. Drag words from the box…" at bounding box center [236, 78] width 310 height 185
click at [202, 159] on button "Verify" at bounding box center [235, 160] width 307 height 10
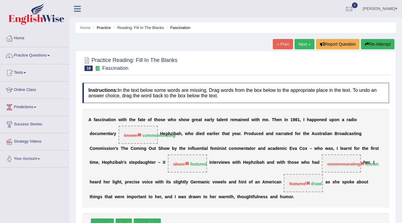
scroll to position [24, 0]
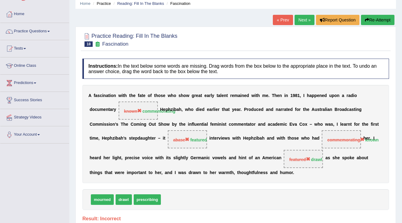
click at [303, 18] on link "Next »" at bounding box center [305, 20] width 20 height 10
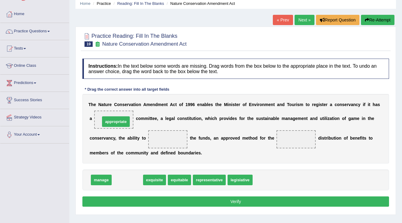
drag, startPoint x: 127, startPoint y: 177, endPoint x: 116, endPoint y: 118, distance: 59.7
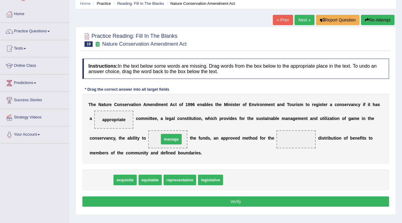
drag, startPoint x: 97, startPoint y: 179, endPoint x: 167, endPoint y: 138, distance: 81.1
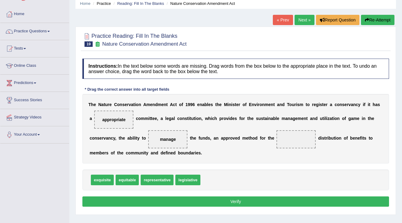
scroll to position [48, 0]
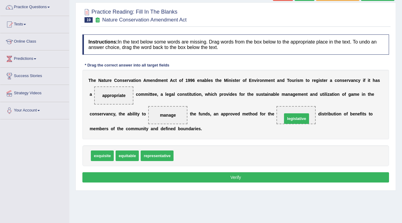
drag, startPoint x: 184, startPoint y: 155, endPoint x: 293, endPoint y: 117, distance: 114.9
click at [230, 176] on button "Verify" at bounding box center [235, 177] width 307 height 10
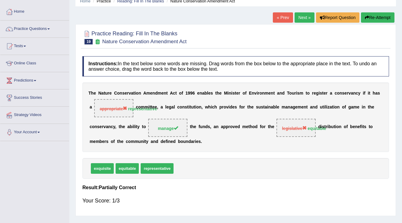
scroll to position [0, 0]
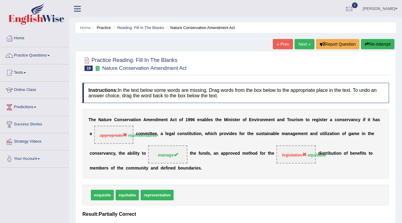
click at [308, 42] on link "Next »" at bounding box center [305, 44] width 20 height 10
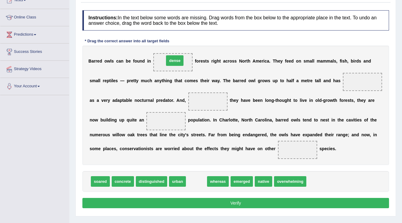
drag, startPoint x: 199, startPoint y: 182, endPoint x: 178, endPoint y: 61, distance: 122.8
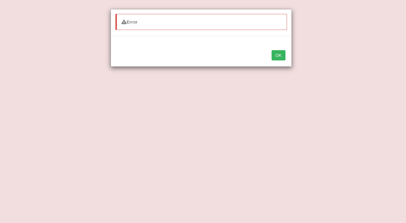
drag, startPoint x: 272, startPoint y: 178, endPoint x: 175, endPoint y: 130, distance: 108.3
click at [279, 56] on button "OK" at bounding box center [279, 55] width 14 height 10
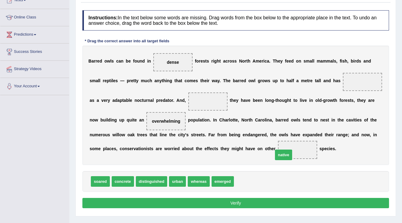
drag, startPoint x: 243, startPoint y: 181, endPoint x: 284, endPoint y: 153, distance: 48.5
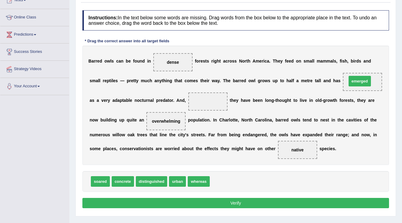
drag, startPoint x: 227, startPoint y: 180, endPoint x: 365, endPoint y: 80, distance: 169.9
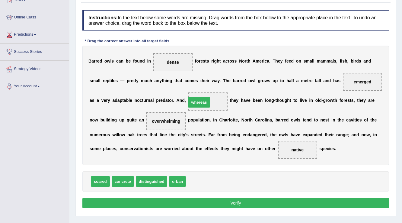
drag, startPoint x: 201, startPoint y: 179, endPoint x: 201, endPoint y: 100, distance: 79.1
click at [194, 198] on button "Verify" at bounding box center [235, 203] width 307 height 10
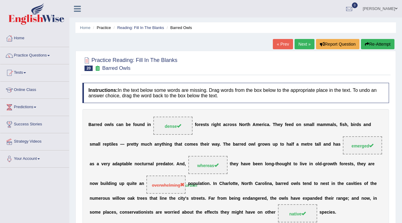
click at [301, 43] on link "Next »" at bounding box center [305, 44] width 20 height 10
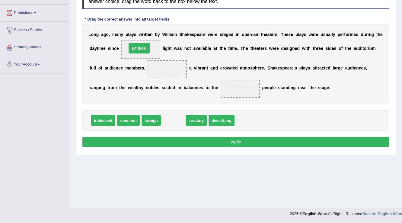
drag, startPoint x: 177, startPoint y: 120, endPoint x: 143, endPoint y: 47, distance: 79.8
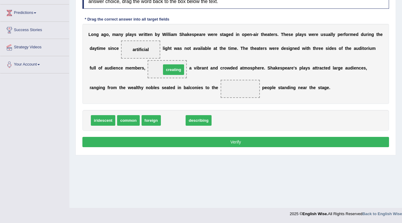
drag, startPoint x: 175, startPoint y: 118, endPoint x: 175, endPoint y: 68, distance: 50.7
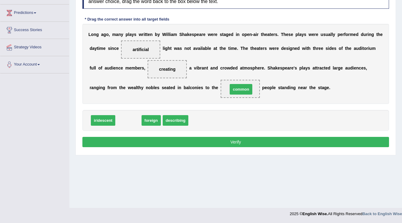
drag, startPoint x: 124, startPoint y: 120, endPoint x: 236, endPoint y: 88, distance: 116.9
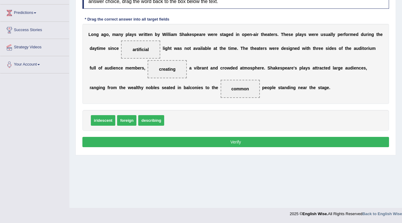
click at [230, 138] on button "Verify" at bounding box center [235, 142] width 307 height 10
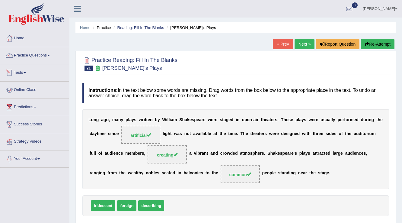
click at [28, 74] on link "Tests" at bounding box center [34, 71] width 69 height 15
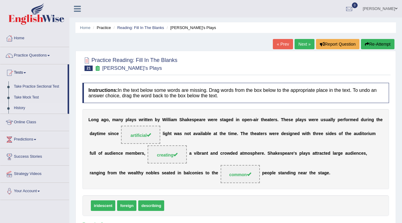
click at [24, 106] on link "History" at bounding box center [39, 108] width 56 height 11
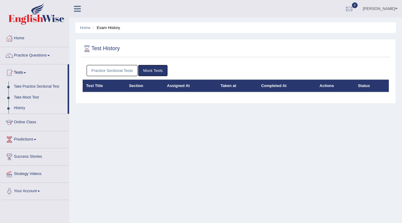
click at [146, 69] on link "Mock Tests" at bounding box center [152, 70] width 29 height 11
click at [133, 69] on link "Practice Sectional Tests" at bounding box center [112, 70] width 51 height 11
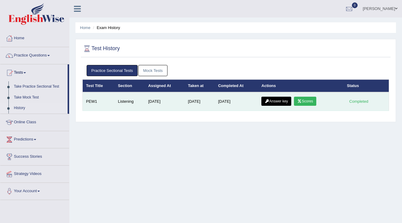
click at [301, 102] on link "Scores" at bounding box center [305, 101] width 22 height 9
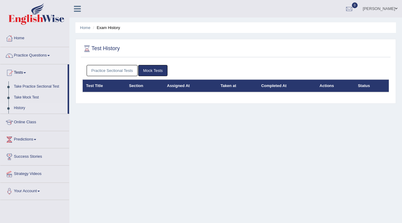
click at [115, 66] on link "Practice Sectional Tests" at bounding box center [112, 70] width 51 height 11
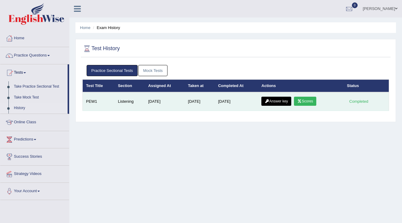
click at [287, 104] on link "Answer key" at bounding box center [277, 101] width 30 height 9
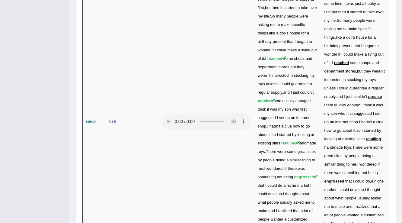
scroll to position [1903, 0]
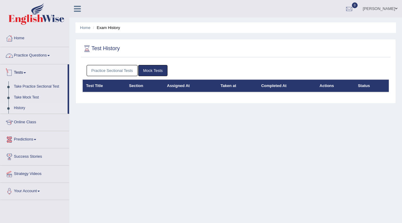
click at [40, 56] on link "Practice Questions" at bounding box center [34, 54] width 69 height 15
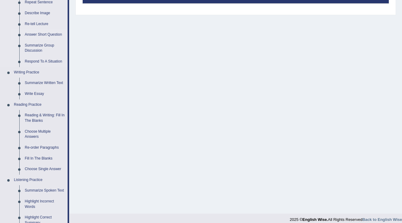
scroll to position [97, 0]
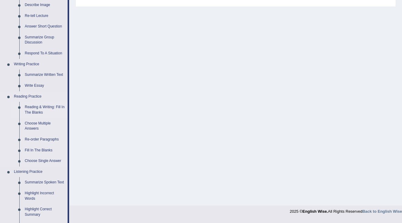
click at [36, 106] on link "Reading & Writing: Fill In The Blanks" at bounding box center [45, 110] width 46 height 16
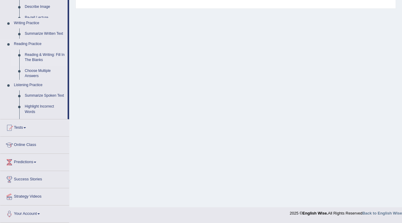
scroll to position [94, 0]
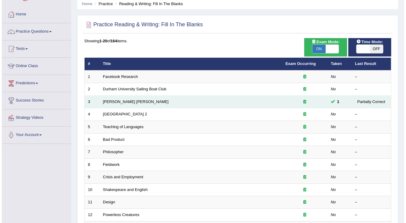
scroll to position [24, 0]
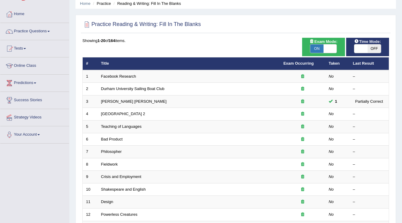
click at [325, 46] on span at bounding box center [330, 48] width 13 height 8
checkbox input "false"
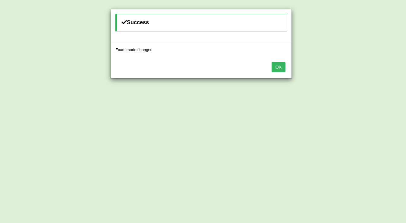
click at [278, 64] on button "OK" at bounding box center [279, 67] width 14 height 10
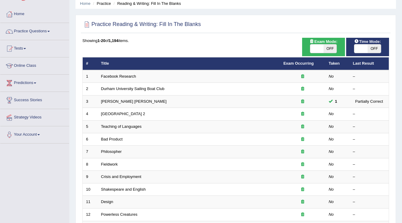
click at [329, 47] on span "OFF" at bounding box center [330, 48] width 13 height 8
checkbox input "true"
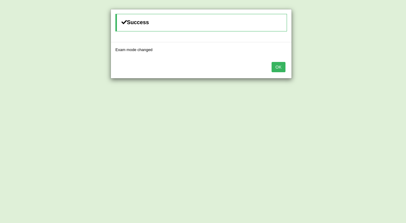
click at [281, 65] on button "OK" at bounding box center [279, 67] width 14 height 10
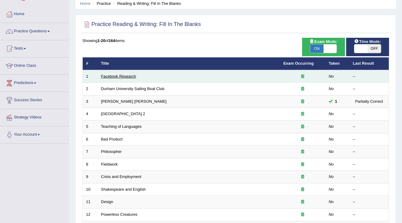
click at [136, 74] on link "Facebook Research" at bounding box center [118, 76] width 35 height 5
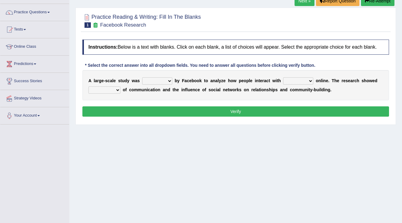
scroll to position [48, 0]
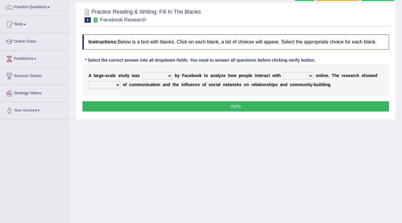
click at [310, 75] on select "together all each other another" at bounding box center [298, 75] width 30 height 7
select select "each other"
click at [283, 72] on select "together all each other another" at bounding box center [298, 75] width 30 height 7
click at [107, 84] on select "advantages standards fellowships patterns" at bounding box center [104, 84] width 32 height 7
select select "patterns"
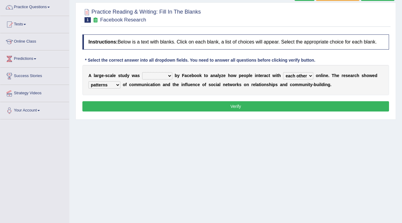
click at [88, 81] on select "advantages standards fellowships patterns" at bounding box center [104, 84] width 32 height 7
click at [161, 73] on select "surveyed had asked made" at bounding box center [157, 75] width 30 height 7
select select "surveyed"
click at [142, 72] on select "surveyed had asked made" at bounding box center [157, 75] width 30 height 7
click at [115, 87] on select "advantages standards fellowships patterns" at bounding box center [104, 84] width 32 height 7
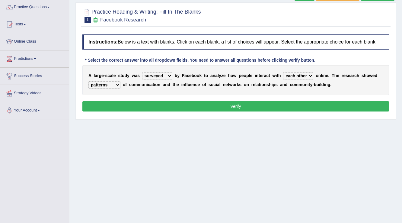
click at [139, 93] on div "A l a r g e - s c a l e s t u d y w a s surveyed had asked made b y F a c e b o…" at bounding box center [235, 80] width 307 height 30
click at [139, 96] on div "Instructions: Below is a text with blanks. Click on each blank, a list of choic…" at bounding box center [236, 73] width 310 height 85
click at [140, 105] on button "Verify" at bounding box center [235, 106] width 307 height 10
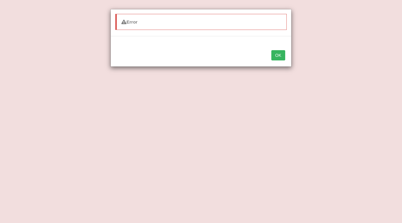
click at [276, 59] on button "OK" at bounding box center [279, 55] width 14 height 10
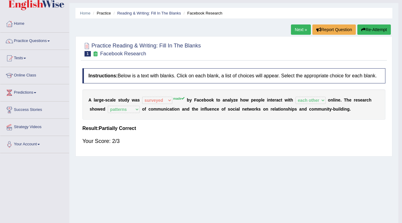
scroll to position [0, 0]
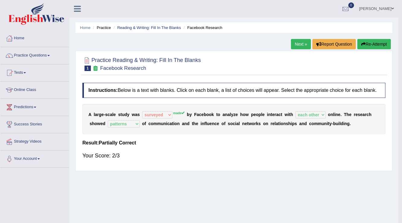
click at [303, 42] on link "Next »" at bounding box center [301, 44] width 20 height 10
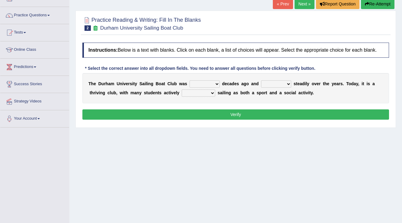
scroll to position [48, 0]
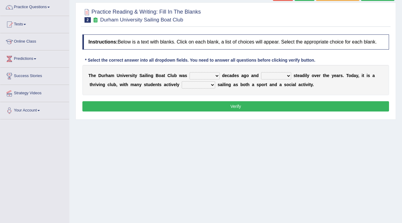
click at [277, 75] on select "grow growing has grown grown" at bounding box center [276, 75] width 30 height 7
select select "has grown"
click at [261, 72] on select "grow growing has grown grown" at bounding box center [276, 75] width 30 height 7
click at [214, 86] on select "enjoy enjoyed are enjoying enjoying" at bounding box center [199, 84] width 34 height 7
select select "enjoying"
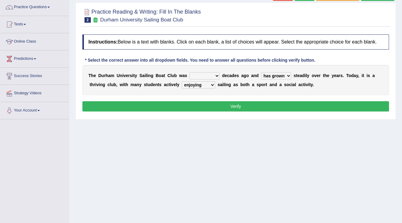
click at [182, 81] on select "enjoy enjoyed are enjoying enjoying" at bounding box center [199, 84] width 34 height 7
click at [210, 76] on select "found fund founded find" at bounding box center [205, 75] width 30 height 7
select select "founded"
click at [190, 72] on select "found fund founded find" at bounding box center [205, 75] width 30 height 7
click at [286, 76] on select "grow growing has grown grown" at bounding box center [276, 75] width 30 height 7
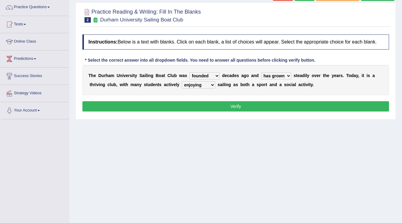
select select "grown"
click at [261, 72] on select "grow growing has grown grown" at bounding box center [276, 75] width 30 height 7
click at [290, 104] on button "Verify" at bounding box center [235, 106] width 307 height 10
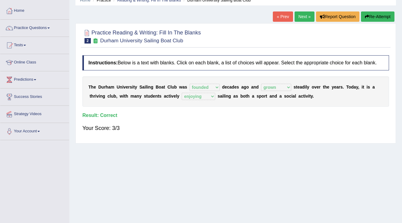
scroll to position [0, 0]
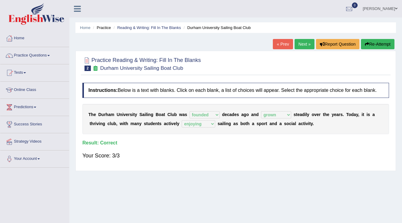
click at [299, 43] on link "Next »" at bounding box center [305, 44] width 20 height 10
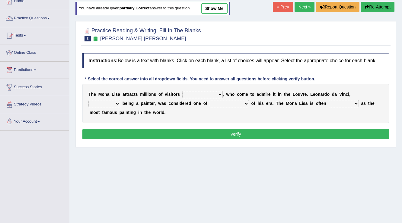
scroll to position [46, 0]
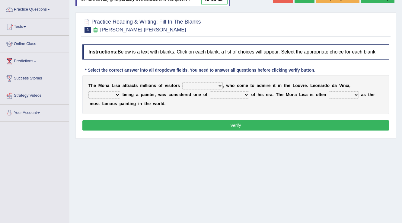
click at [195, 85] on select "around the year the all year all year round per year" at bounding box center [202, 85] width 40 height 7
select select "per year"
click at [182, 82] on select "around the year the all year all year round per year" at bounding box center [202, 85] width 40 height 7
click at [236, 95] on select "better artists artist the better artist the best artists" at bounding box center [229, 94] width 39 height 7
select select "the best artists"
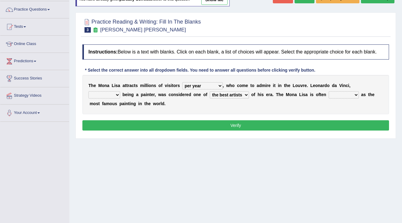
click at [210, 91] on select "better artists artist the better artist the best artists" at bounding box center [229, 94] width 39 height 7
click at [113, 94] on select "rather than as much as as well as as long as" at bounding box center [104, 94] width 32 height 7
select select "as well as"
click at [88, 91] on select "rather than as much as as well as as long as" at bounding box center [104, 94] width 32 height 7
click at [355, 94] on select "classified suggested predicted described" at bounding box center [344, 94] width 30 height 7
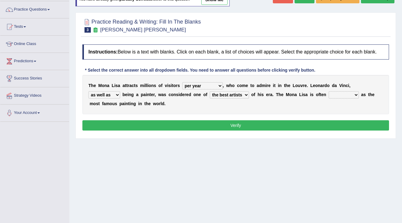
select select "described"
click at [329, 91] on select "classified suggested predicted described" at bounding box center [344, 94] width 30 height 7
click at [161, 120] on button "Verify" at bounding box center [235, 125] width 307 height 10
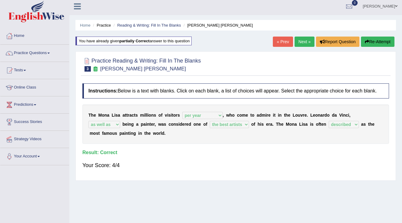
scroll to position [0, 0]
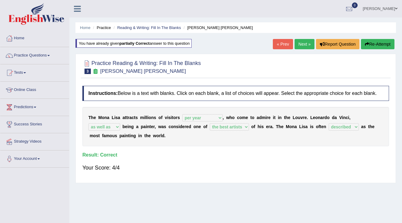
click at [298, 43] on link "Next »" at bounding box center [305, 44] width 20 height 10
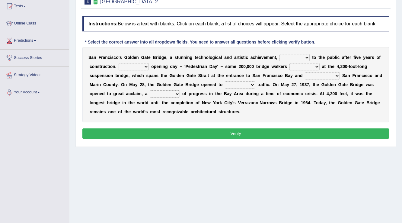
scroll to position [72, 0]
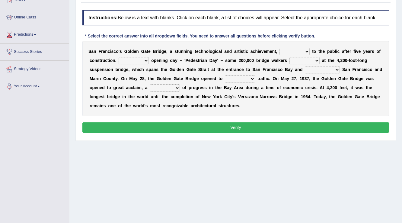
click at [299, 51] on select "opens closes appears equals" at bounding box center [295, 51] width 30 height 7
select select "opens"
click at [280, 48] on select "opens closes appears equals" at bounding box center [295, 51] width 30 height 7
click at [143, 57] on select "On During Since When" at bounding box center [134, 60] width 30 height 7
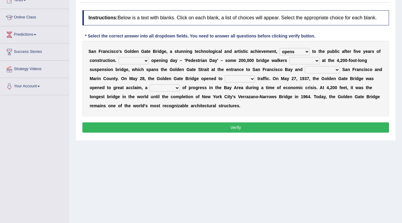
click at [307, 59] on select "stationed looked marveled laughed" at bounding box center [305, 60] width 30 height 7
select select "marveled"
click at [290, 57] on select "stationed looked marveled laughed" at bounding box center [305, 60] width 30 height 7
click at [333, 70] on select "separates connects channels differentiates" at bounding box center [322, 69] width 35 height 7
select select "connects"
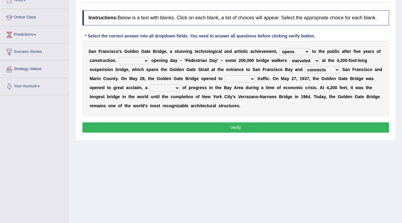
click at [305, 66] on select "separates connects channels differentiates" at bounding box center [322, 69] width 35 height 7
click at [142, 59] on select "On During Since When" at bounding box center [134, 60] width 30 height 7
select select "During"
click at [119, 57] on select "On During Since When" at bounding box center [134, 60] width 30 height 7
click at [242, 77] on select "aquatic vehicular airborne watertight" at bounding box center [240, 78] width 30 height 7
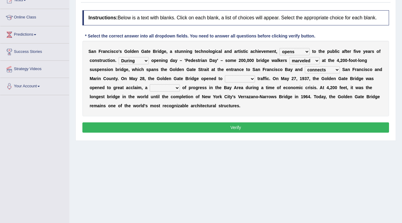
select select "vehicular"
click at [225, 75] on select "aquatic vehicular airborne watertight" at bounding box center [240, 78] width 30 height 7
click at [168, 87] on select "denial symbol technique yield" at bounding box center [165, 87] width 30 height 7
select select "symbol"
click at [150, 84] on select "denial symbol technique yield" at bounding box center [165, 87] width 30 height 7
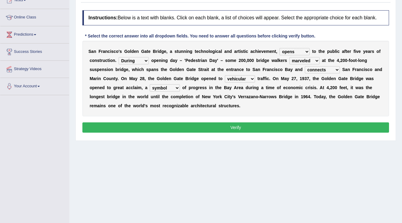
click at [245, 130] on button "Verify" at bounding box center [235, 127] width 307 height 10
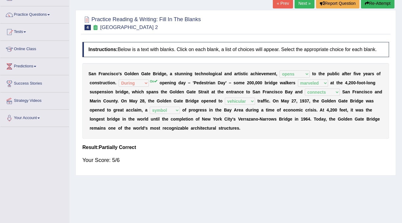
scroll to position [0, 0]
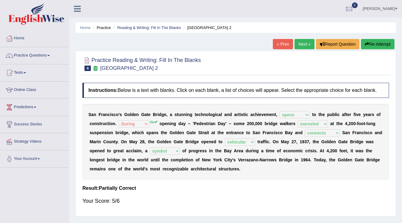
click at [305, 46] on link "Next »" at bounding box center [305, 44] width 20 height 10
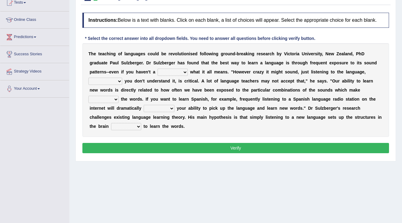
scroll to position [72, 0]
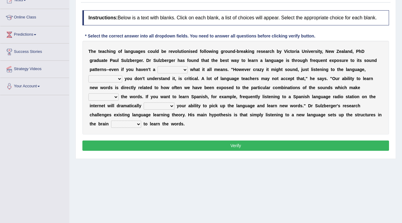
click at [183, 70] on select "dew claw clue due" at bounding box center [173, 69] width 30 height 7
select select "clue"
click at [158, 66] on select "dew claw clue due" at bounding box center [173, 69] width 30 height 7
click at [116, 79] on select "but also all together even though if so" at bounding box center [105, 78] width 34 height 7
select select "even though"
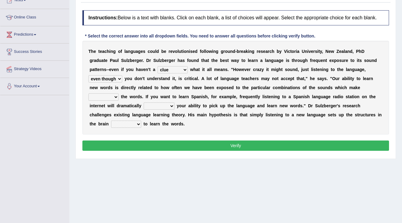
click at [88, 75] on select "but also all together even though if so" at bounding box center [105, 78] width 34 height 7
click at [109, 97] on select "down up of on" at bounding box center [103, 96] width 30 height 7
select select "up"
click at [88, 93] on select "down up of on" at bounding box center [103, 96] width 30 height 7
click at [154, 106] on select "evaluate exaggerate describe boost" at bounding box center [159, 105] width 31 height 7
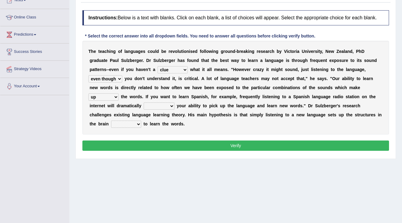
select select "boost"
click at [144, 102] on select "evaluate exaggerate describe boost" at bounding box center [159, 105] width 31 height 7
click at [134, 123] on select "requiring required directed to require" at bounding box center [126, 124] width 30 height 7
select select "to require"
click at [111, 121] on select "requiring required directed to require" at bounding box center [126, 124] width 30 height 7
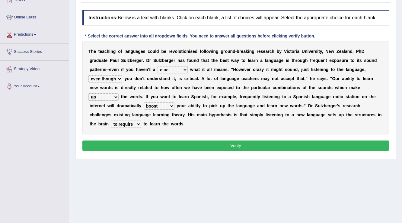
click at [140, 143] on button "Verify" at bounding box center [235, 145] width 307 height 10
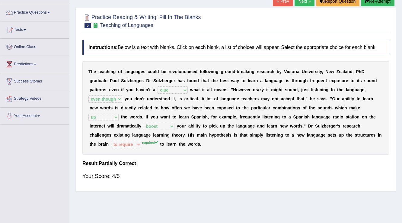
scroll to position [0, 0]
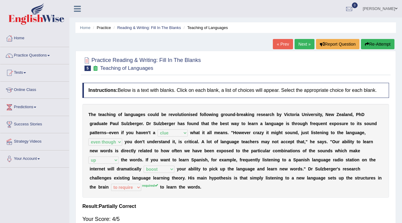
click at [302, 43] on link "Next »" at bounding box center [305, 44] width 20 height 10
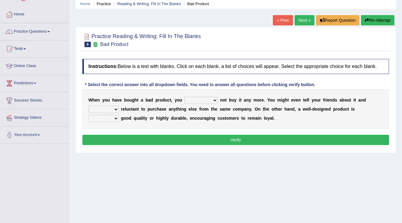
scroll to position [24, 0]
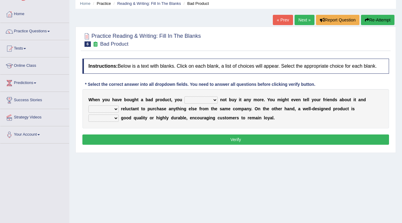
click at [207, 101] on select "would have should have should" at bounding box center [201, 99] width 33 height 7
select select "would"
click at [185, 96] on select "would have should have should" at bounding box center [201, 99] width 33 height 7
click at [110, 107] on select "is are be being" at bounding box center [103, 108] width 30 height 7
click at [88, 105] on select "is are be being" at bounding box center [103, 108] width 30 height 7
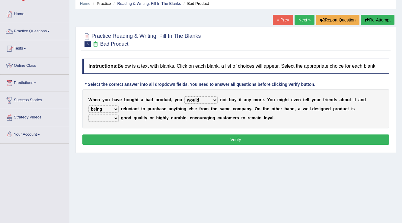
click at [111, 108] on select "is are be being" at bounding box center [103, 108] width 30 height 7
select select "be"
click at [88, 105] on select "is are be being" at bounding box center [103, 108] width 30 height 7
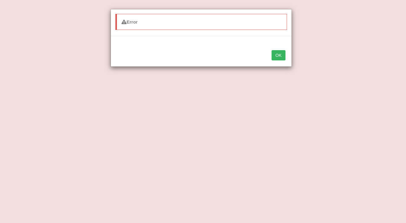
click at [278, 52] on button "OK" at bounding box center [279, 55] width 14 height 10
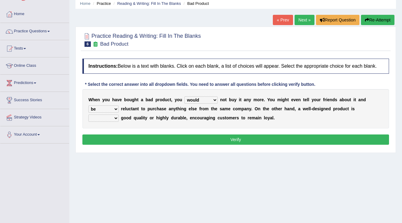
click at [117, 117] on select "both also neither either" at bounding box center [103, 117] width 30 height 7
select select "both"
click at [88, 114] on select "both also neither either" at bounding box center [103, 117] width 30 height 7
click at [116, 117] on select "both also neither either" at bounding box center [103, 117] width 30 height 7
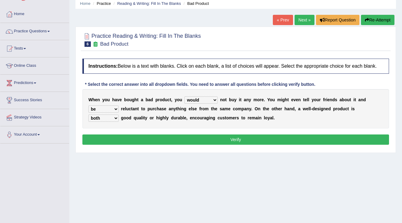
click at [128, 139] on button "Verify" at bounding box center [235, 139] width 307 height 10
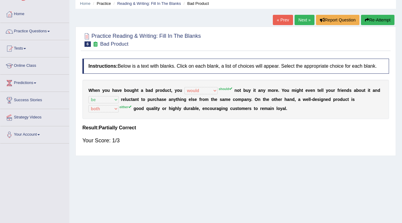
click at [308, 20] on link "Next »" at bounding box center [305, 20] width 20 height 10
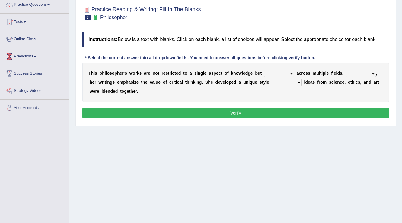
scroll to position [72, 0]
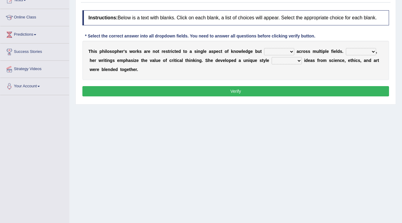
click at [286, 51] on select "constrain contain assemble extend" at bounding box center [279, 51] width 30 height 7
select select "extend"
click at [264, 48] on select "constrain contain assemble extend" at bounding box center [279, 51] width 30 height 7
click at [355, 52] on select "Rather So Moreover Likely" at bounding box center [361, 51] width 30 height 7
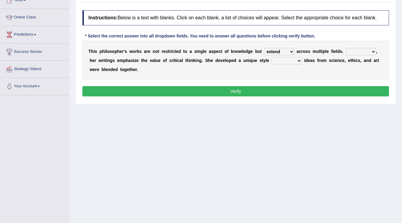
click at [290, 58] on select "in that that which in which" at bounding box center [287, 60] width 30 height 7
select select "in which"
click at [272, 57] on select "in that that which in which" at bounding box center [287, 60] width 30 height 7
click at [355, 48] on select "Rather So Moreover Likely" at bounding box center [361, 51] width 30 height 7
select select "So"
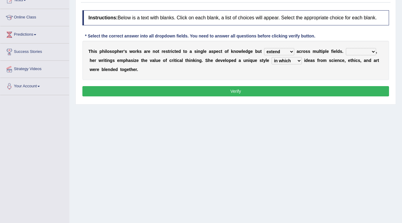
click at [346, 48] on select "Rather So Moreover Likely" at bounding box center [361, 51] width 30 height 7
click at [307, 89] on button "Verify" at bounding box center [235, 91] width 307 height 10
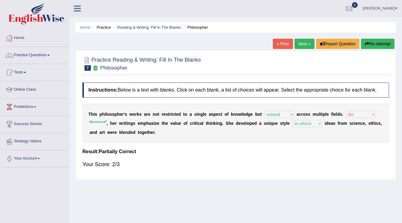
scroll to position [0, 0]
click at [301, 45] on link "Next »" at bounding box center [305, 44] width 20 height 10
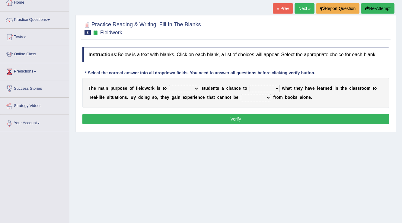
scroll to position [48, 0]
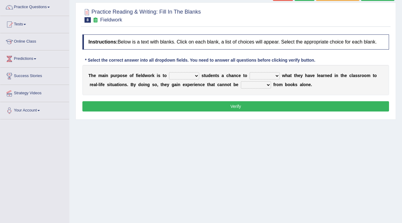
click at [189, 74] on select "resemble stow rave offer" at bounding box center [184, 75] width 30 height 7
select select "offer"
click at [169, 72] on select "resemble stow rave offer" at bounding box center [184, 75] width 30 height 7
click at [259, 78] on select "compare align apply dismount" at bounding box center [265, 75] width 30 height 7
select select "apply"
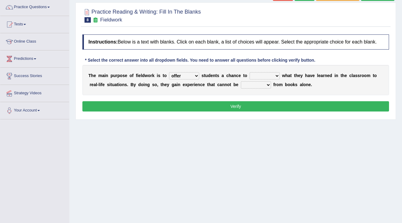
click at [250, 72] on select "compare align apply dismount" at bounding box center [265, 75] width 30 height 7
click at [259, 84] on select "originated prepared obtained touted" at bounding box center [256, 84] width 30 height 7
select select "obtained"
click at [241, 81] on select "originated prepared obtained touted" at bounding box center [256, 84] width 30 height 7
click at [262, 106] on button "Verify" at bounding box center [235, 106] width 307 height 10
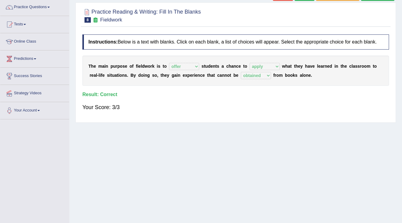
scroll to position [0, 0]
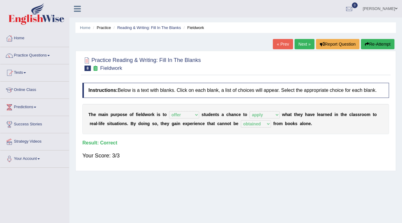
click at [301, 42] on link "Next »" at bounding box center [305, 44] width 20 height 10
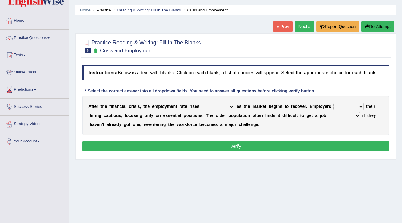
scroll to position [48, 0]
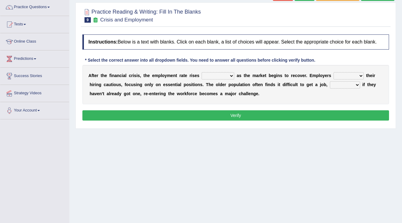
click at [233, 73] on select "normally conversely strenuously sharply" at bounding box center [218, 75] width 33 height 7
click at [351, 65] on div "A f t e r t h e f i n a n c i a l c r i s i s , t h e e m p l o y m e n t r a t…" at bounding box center [235, 84] width 307 height 39
click at [354, 74] on select "keeping kept keep are kept" at bounding box center [349, 75] width 30 height 7
click at [353, 74] on select "keeping kept keep are kept" at bounding box center [349, 75] width 30 height 7
click at [336, 85] on select "although while then because" at bounding box center [345, 84] width 30 height 7
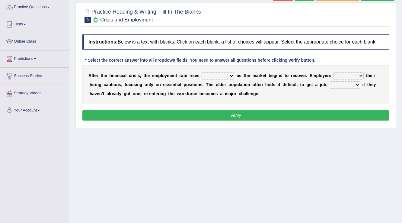
select select "because"
click at [330, 81] on select "although while then because" at bounding box center [345, 84] width 30 height 7
click at [338, 76] on select "keeping kept keep are kept" at bounding box center [349, 75] width 30 height 7
select select "keeping"
click at [334, 72] on select "keeping kept keep are kept" at bounding box center [349, 75] width 30 height 7
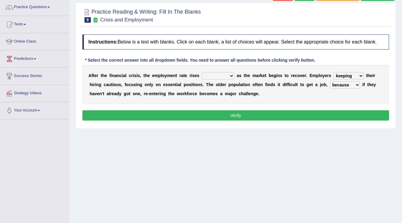
click at [220, 74] on select "normally conversely strenuously sharply" at bounding box center [218, 75] width 33 height 7
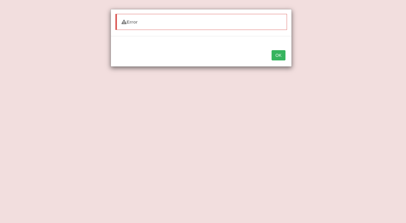
click at [277, 59] on button "OK" at bounding box center [279, 55] width 14 height 10
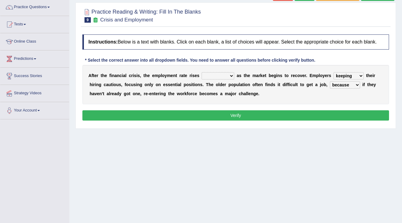
click at [219, 76] on select "normally conversely strenuously sharply" at bounding box center [218, 75] width 33 height 7
select select "strenuously"
click at [202, 72] on select "normally conversely strenuously sharply" at bounding box center [218, 75] width 33 height 7
click at [218, 114] on button "Verify" at bounding box center [235, 115] width 307 height 10
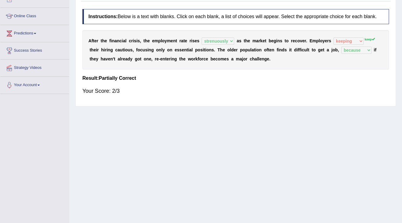
scroll to position [22, 0]
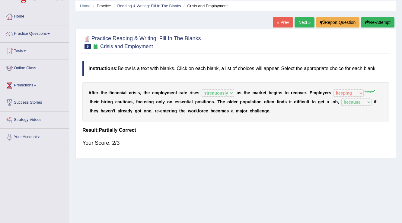
click at [302, 24] on link "Next »" at bounding box center [305, 22] width 20 height 10
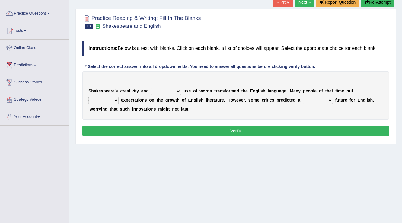
scroll to position [48, 0]
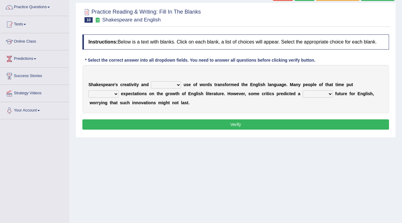
click at [169, 84] on select "idealized intensive fancied inventive" at bounding box center [166, 84] width 30 height 7
select select "intensive"
click at [151, 81] on select "idealized intensive fancied inventive" at bounding box center [166, 84] width 30 height 7
click at [116, 92] on select "wide much high more" at bounding box center [103, 93] width 30 height 7
select select "high"
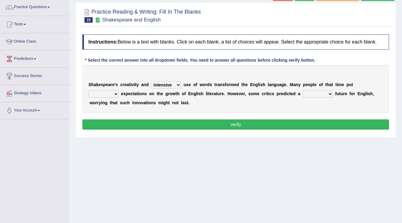
click at [88, 90] on select "wide much high more" at bounding box center [103, 93] width 30 height 7
click at [321, 94] on select "monetary promising irresistible daunting" at bounding box center [318, 93] width 30 height 7
select select "daunting"
click at [303, 90] on select "monetary promising irresistible daunting" at bounding box center [318, 93] width 30 height 7
click at [310, 123] on button "Verify" at bounding box center [235, 124] width 307 height 10
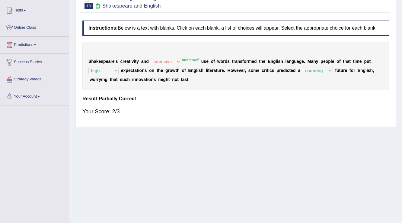
scroll to position [0, 0]
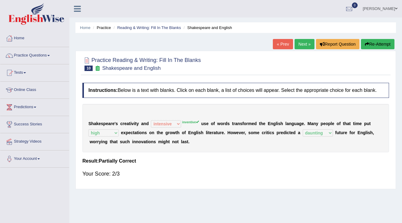
click at [307, 42] on link "Next »" at bounding box center [305, 44] width 20 height 10
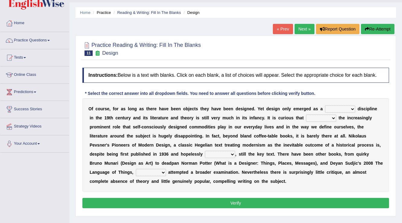
scroll to position [72, 0]
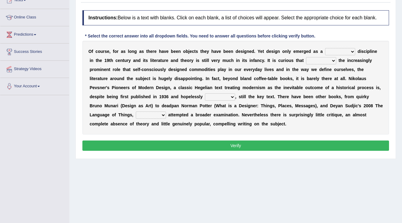
click at [348, 52] on select "bilateral ubiquitous foremost dedicated" at bounding box center [340, 51] width 30 height 7
click at [350, 41] on div "O f c o u r s e , f o r a s l o n g a s t h e r e h a v e b e e n o b j e c t s…" at bounding box center [235, 88] width 307 height 94
click at [323, 61] on select "since despite within through" at bounding box center [321, 60] width 30 height 7
select select "despite"
click at [306, 57] on select "since despite within through" at bounding box center [321, 60] width 30 height 7
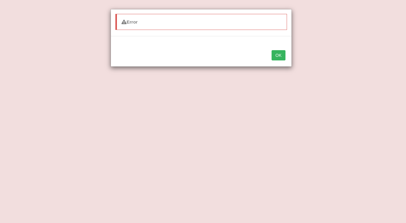
click at [281, 57] on button "OK" at bounding box center [279, 55] width 14 height 10
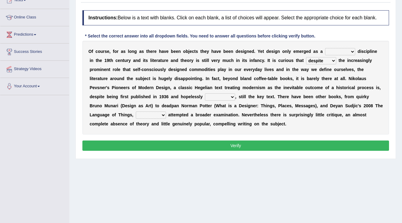
click at [228, 94] on select "dates dating date dated" at bounding box center [220, 96] width 30 height 7
select select "dated"
click at [205, 93] on select "dates dating date dated" at bounding box center [220, 96] width 30 height 7
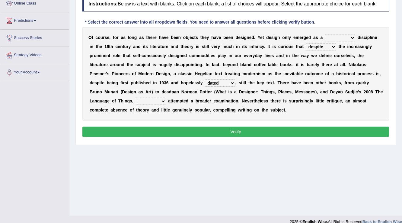
scroll to position [94, 0]
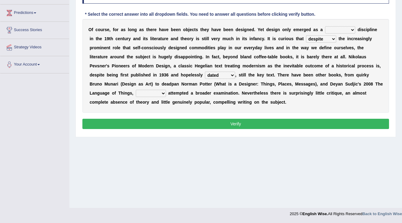
click at [158, 94] on select "which then however as" at bounding box center [151, 93] width 30 height 7
select select "which"
click at [136, 90] on select "which then however as" at bounding box center [151, 93] width 30 height 7
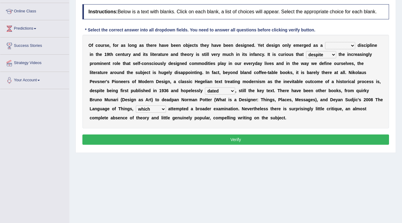
scroll to position [70, 0]
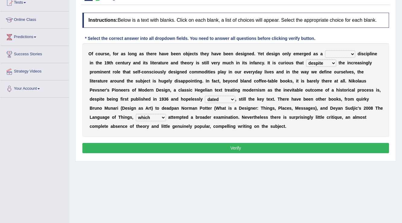
click at [348, 53] on select "bilateral ubiquitous foremost dedicated" at bounding box center [340, 53] width 30 height 7
select select "foremost"
click at [325, 50] on select "bilateral ubiquitous foremost dedicated" at bounding box center [340, 53] width 30 height 7
click at [220, 145] on button "Verify" at bounding box center [235, 148] width 307 height 10
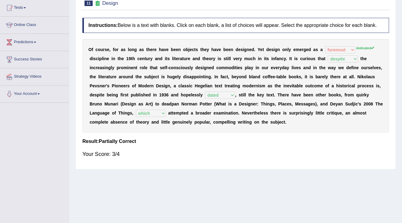
scroll to position [0, 0]
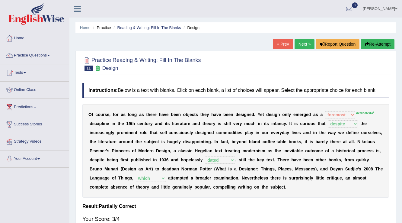
click at [301, 43] on link "Next »" at bounding box center [305, 44] width 20 height 10
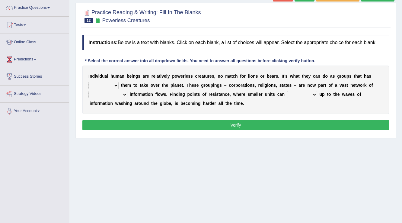
scroll to position [48, 0]
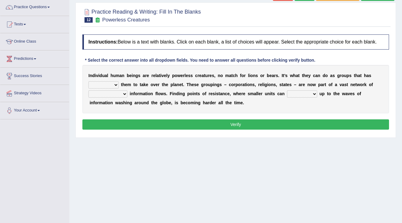
click at [115, 85] on select "enabled contended embodied conjured" at bounding box center [103, 84] width 30 height 7
select select "embodied"
click at [88, 81] on select "enabled contended embodied conjured" at bounding box center [103, 84] width 30 height 7
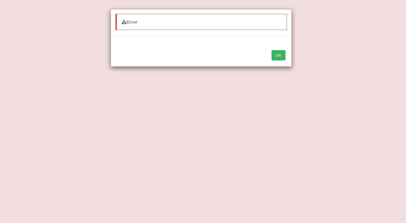
click at [280, 54] on button "OK" at bounding box center [279, 55] width 14 height 10
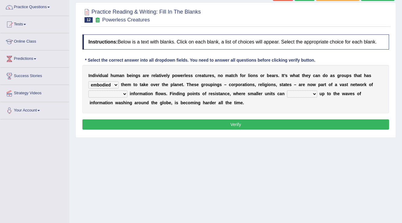
click at [118, 92] on select "interconnected overlapping fastened exploited" at bounding box center [107, 93] width 39 height 7
click at [306, 93] on select "stand raise hail pump" at bounding box center [302, 93] width 30 height 7
select select "raise"
click at [287, 90] on select "stand raise hail pump" at bounding box center [302, 93] width 30 height 7
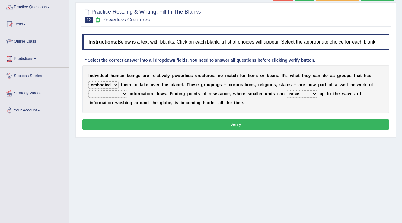
click at [120, 91] on select "interconnected overlapping fastened exploited" at bounding box center [107, 93] width 39 height 7
click at [114, 149] on div "Home Practice Reading & Writing: Fill In The Blanks Powerless Creatures « Prev …" at bounding box center [235, 103] width 333 height 302
click at [112, 95] on select "interconnected overlapping fastened exploited" at bounding box center [107, 93] width 39 height 7
select select "exploited"
click at [88, 90] on select "interconnected overlapping fastened exploited" at bounding box center [107, 93] width 39 height 7
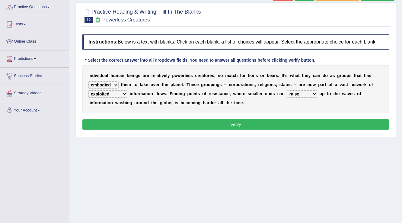
click at [128, 123] on button "Verify" at bounding box center [235, 124] width 307 height 10
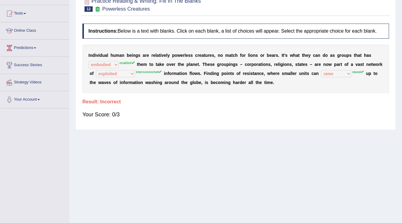
scroll to position [0, 0]
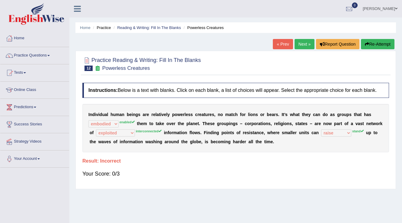
click at [298, 41] on link "Next »" at bounding box center [305, 44] width 20 height 10
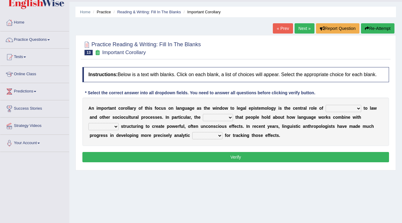
scroll to position [24, 0]
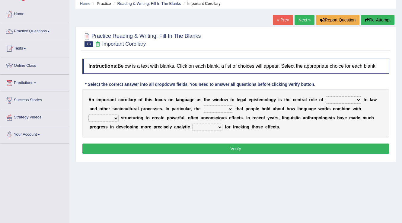
click at [351, 96] on select "discourse epoch dialect acquaintance" at bounding box center [344, 99] width 36 height 7
click at [114, 116] on select "mandatory linguistic legitimate customary" at bounding box center [103, 117] width 30 height 7
select select "linguistic"
click at [88, 114] on select "mandatory linguistic legitimate customary" at bounding box center [103, 117] width 30 height 7
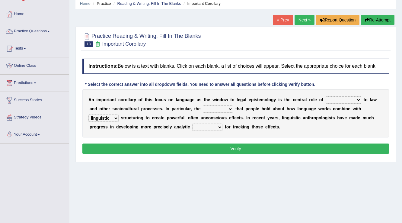
click at [215, 127] on select "tools appetite albums stroke" at bounding box center [207, 127] width 30 height 7
select select "tools"
click at [192, 124] on select "tools appetite albums stroke" at bounding box center [207, 127] width 30 height 7
click at [210, 109] on select "deviation besmirch consent ideas" at bounding box center [218, 108] width 30 height 7
click at [156, 97] on b "f" at bounding box center [156, 99] width 2 height 5
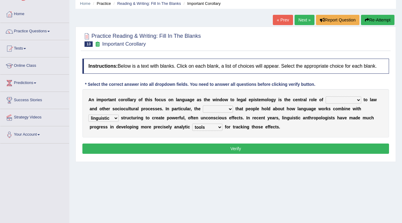
click at [338, 99] on select "discourse epoch dialect acquaintance" at bounding box center [344, 99] width 36 height 7
select select "discourse"
click at [326, 96] on select "discourse epoch dialect acquaintance" at bounding box center [344, 99] width 36 height 7
click at [235, 106] on b at bounding box center [234, 108] width 2 height 5
click at [229, 107] on select "deviation besmirch consent ideas" at bounding box center [218, 108] width 30 height 7
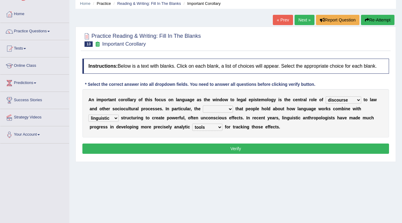
select select "ideas"
click at [203, 105] on select "deviation besmirch consent ideas" at bounding box center [218, 108] width 30 height 7
click at [350, 98] on select "discourse epoch dialect acquaintance" at bounding box center [344, 99] width 36 height 7
click at [278, 145] on button "Verify" at bounding box center [235, 148] width 307 height 10
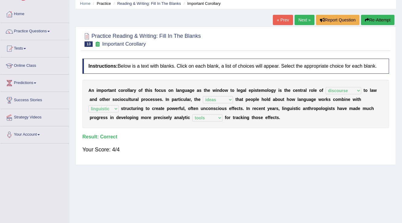
click at [306, 22] on link "Next »" at bounding box center [305, 20] width 20 height 10
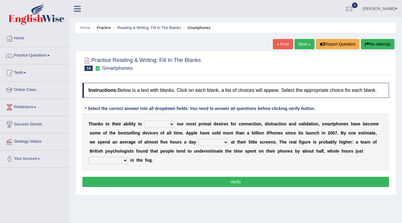
click at [164, 123] on select "hijack describe sharpen conserve" at bounding box center [159, 124] width 30 height 7
click at [361, 126] on div "T [PERSON_NAME] t o t h e i r a b i l i t y t o hijack describe [PERSON_NAME] c…" at bounding box center [235, 141] width 307 height 57
click at [167, 122] on select "hijack describe sharpen conserve" at bounding box center [159, 124] width 30 height 7
click at [217, 131] on b "l" at bounding box center [217, 132] width 1 height 5
click at [220, 141] on select "watching waggling snoring staring" at bounding box center [213, 142] width 30 height 7
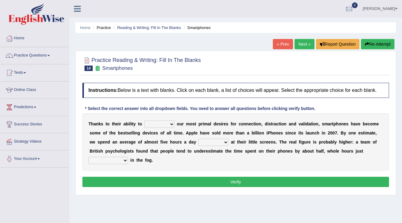
select select "staring"
click at [198, 139] on select "watching waggling snoring staring" at bounding box center [213, 142] width 30 height 7
click at [122, 161] on select "has evaporated evaporating evaporate evaporates" at bounding box center [108, 160] width 40 height 7
select select "evaporates"
click at [88, 157] on select "has evaporated evaporating evaporate evaporates" at bounding box center [108, 160] width 40 height 7
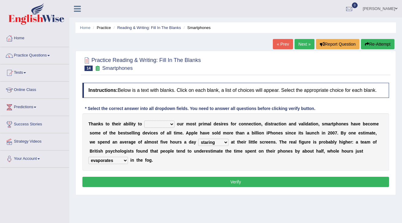
click at [157, 123] on select "hijack describe sharpen conserve" at bounding box center [159, 124] width 30 height 7
select select "hijack"
click at [144, 121] on select "hijack describe sharpen conserve" at bounding box center [159, 124] width 30 height 7
click at [171, 181] on button "Verify" at bounding box center [235, 182] width 307 height 10
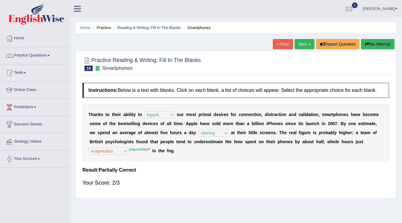
click at [301, 47] on link "Next »" at bounding box center [305, 44] width 20 height 10
